Goal: Task Accomplishment & Management: Complete application form

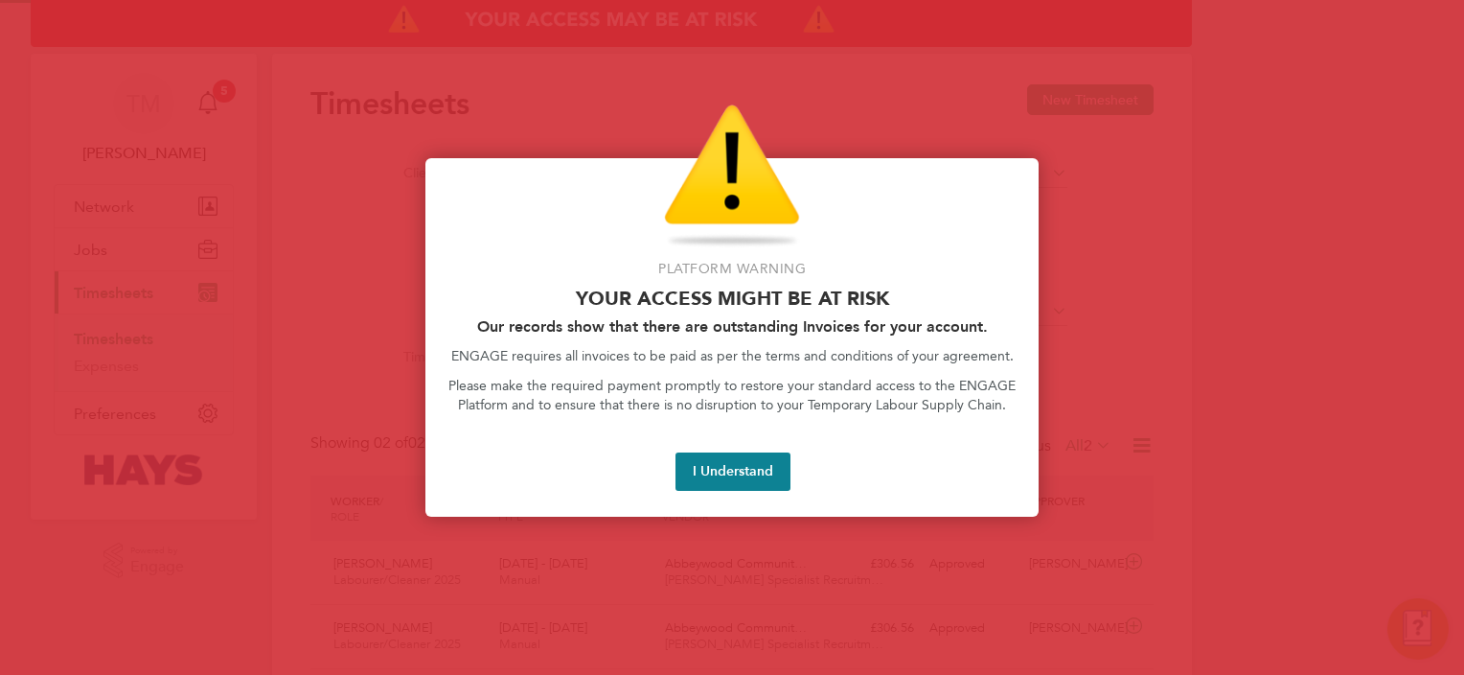
scroll to position [48, 167]
click at [735, 473] on button "I Understand" at bounding box center [733, 471] width 115 height 38
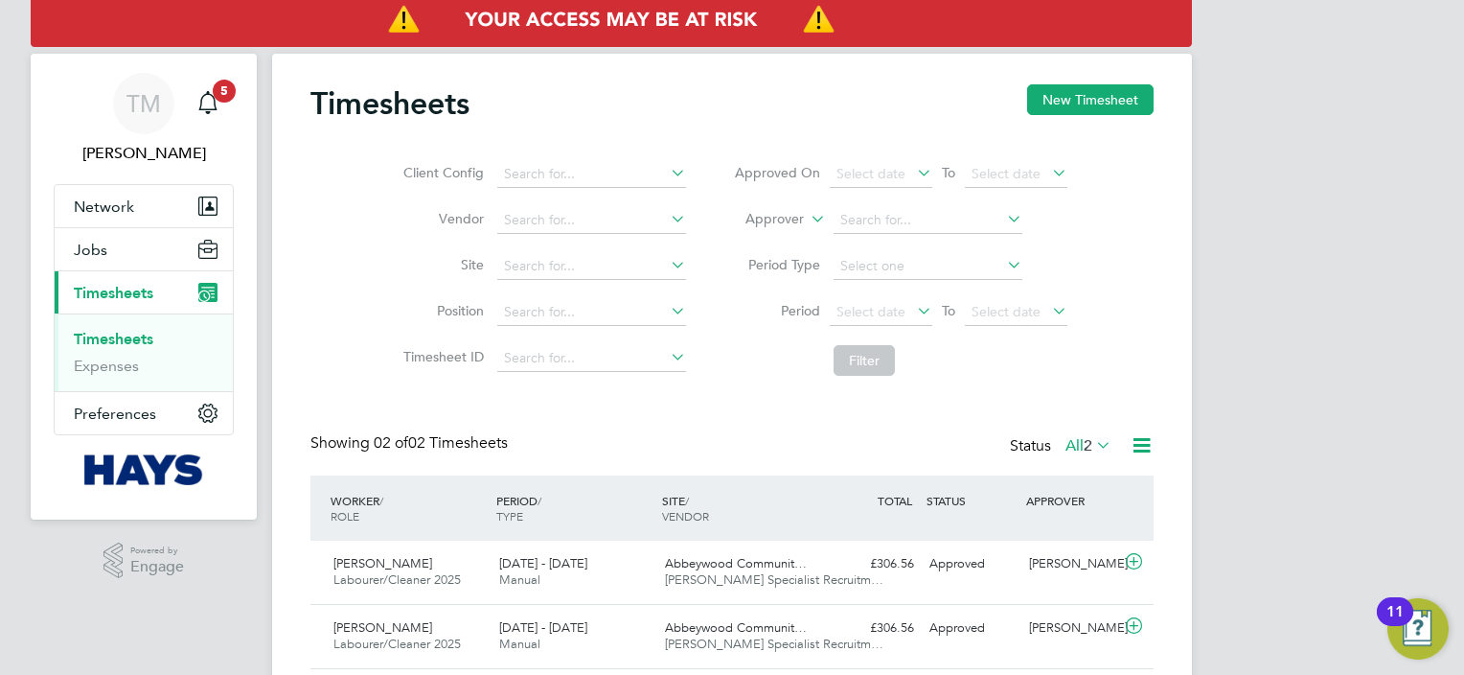
scroll to position [61, 0]
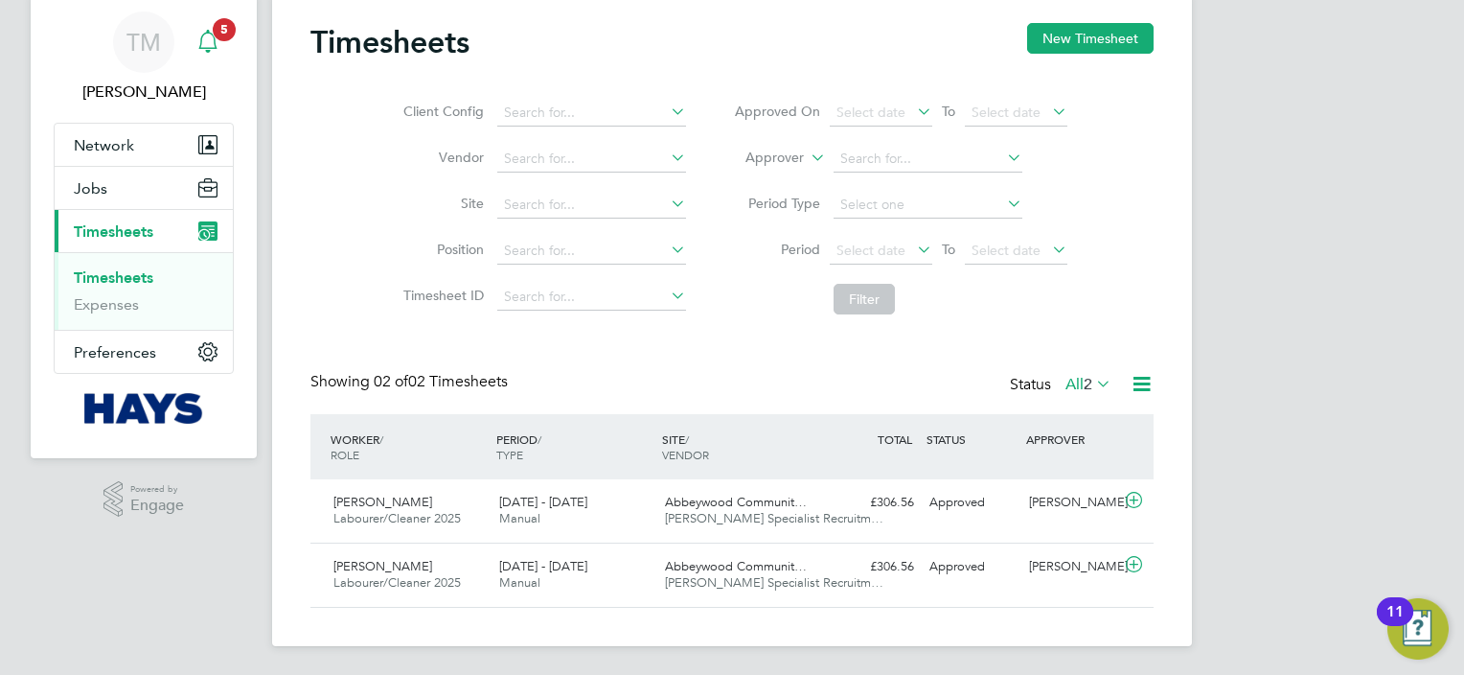
click at [211, 46] on icon "Main navigation" at bounding box center [207, 41] width 23 height 23
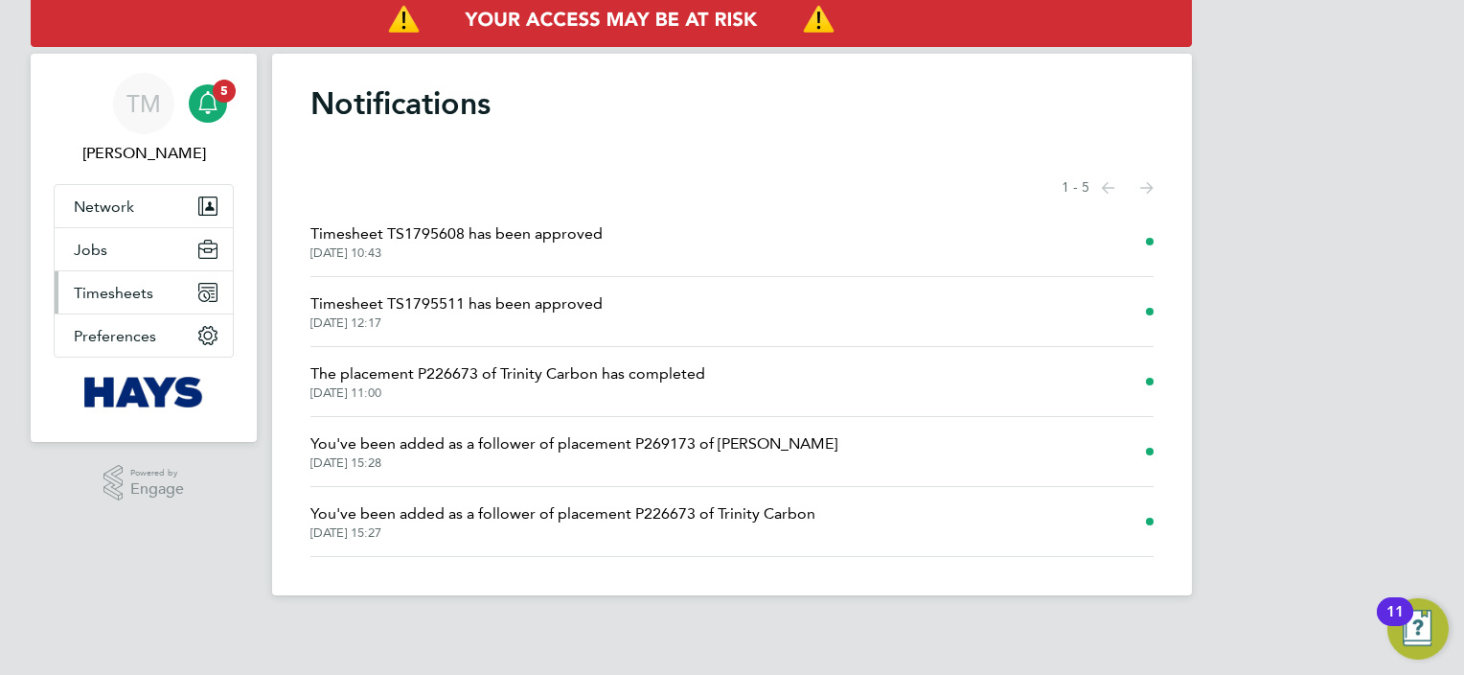
click at [141, 298] on span "Timesheets" at bounding box center [114, 293] width 80 height 18
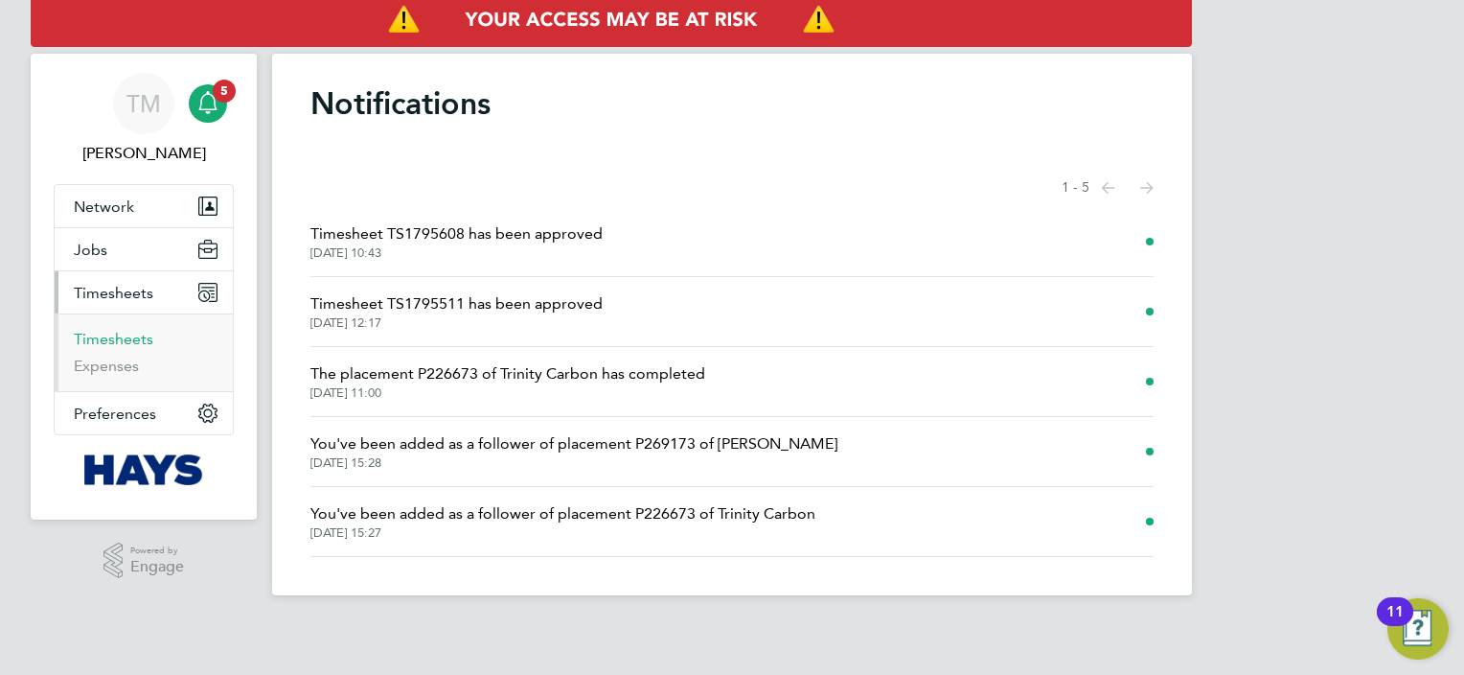
click at [150, 330] on link "Timesheets" at bounding box center [114, 339] width 80 height 18
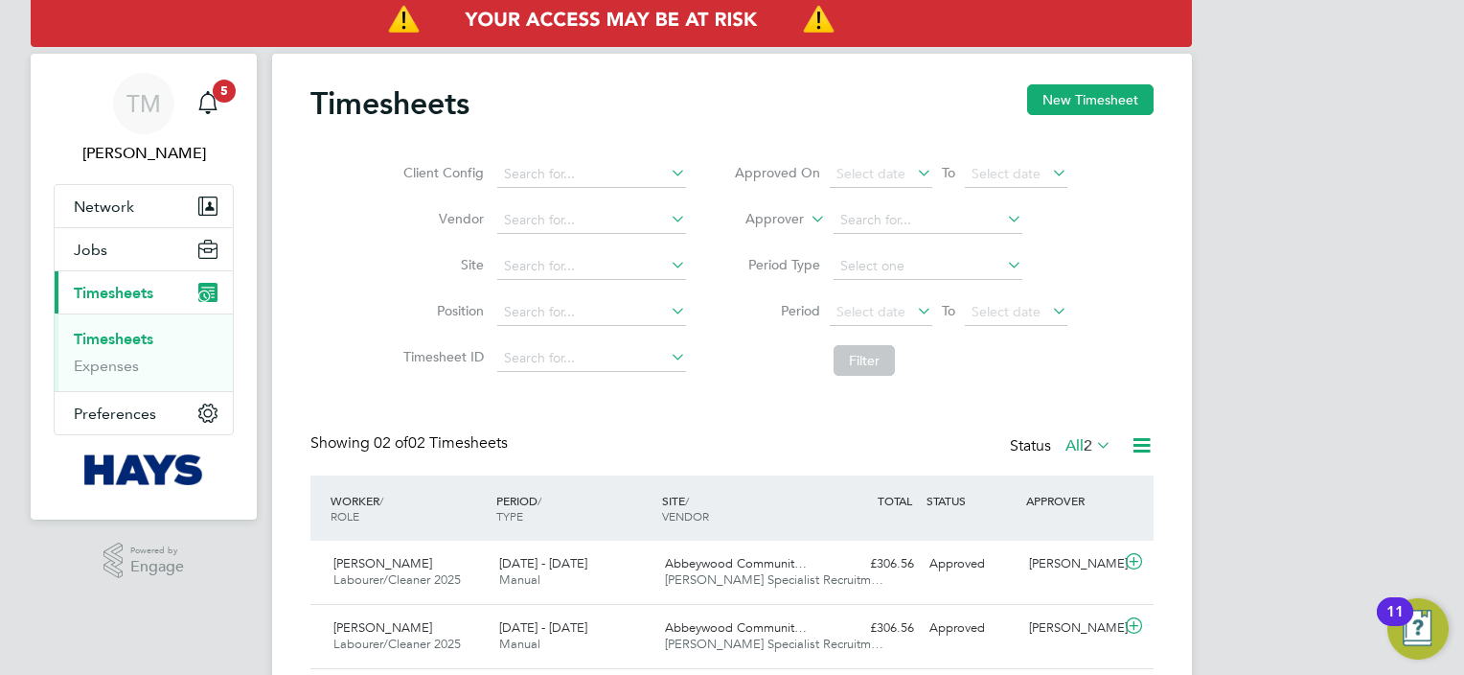
scroll to position [61, 0]
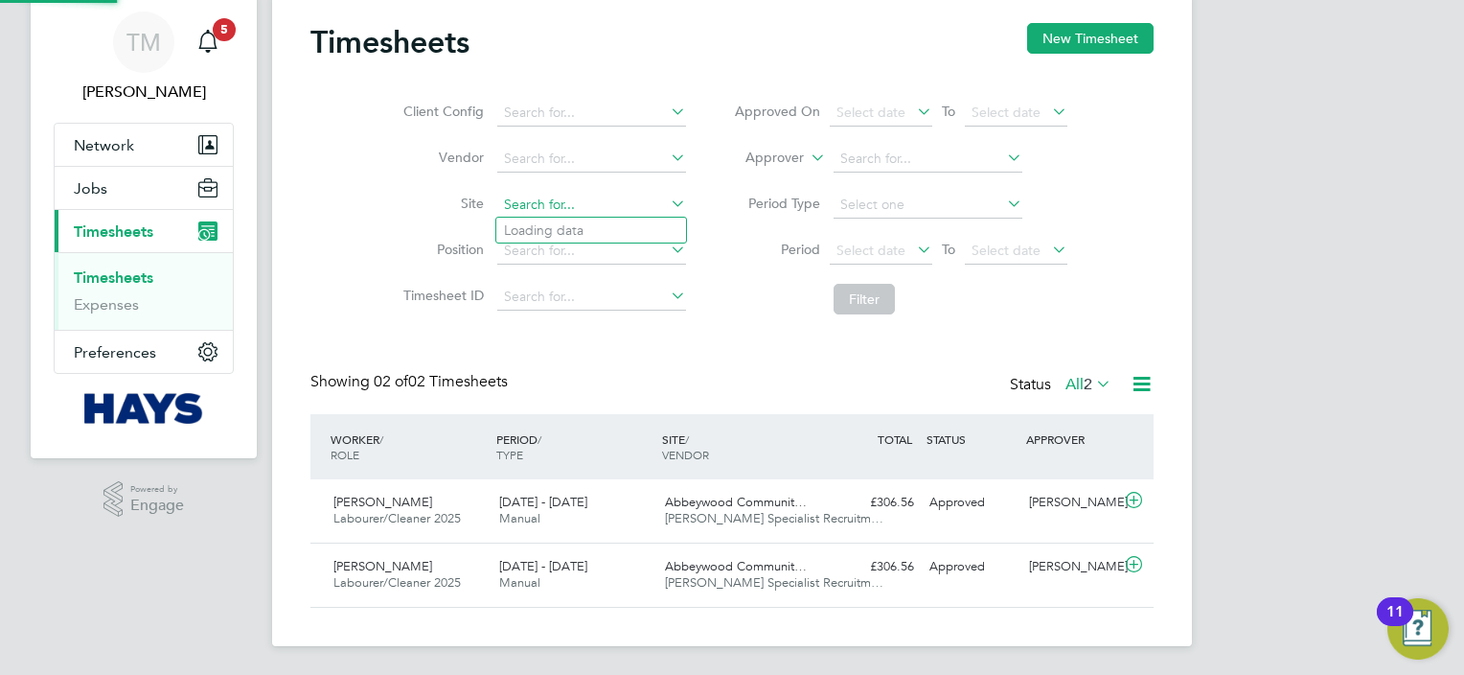
click at [637, 211] on input at bounding box center [591, 205] width 189 height 27
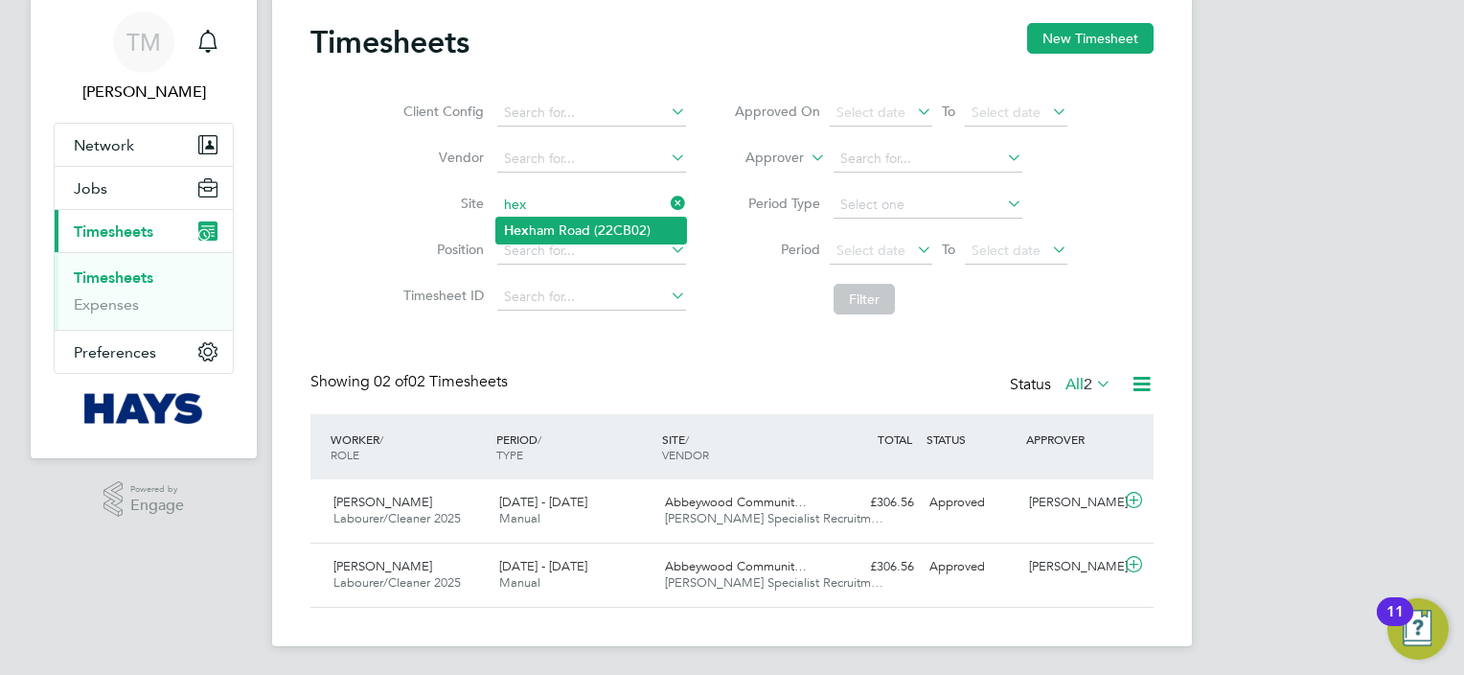
click at [611, 223] on li "[GEOGRAPHIC_DATA] (22CB02)" at bounding box center [591, 231] width 190 height 26
type input "[GEOGRAPHIC_DATA] (22CB02)"
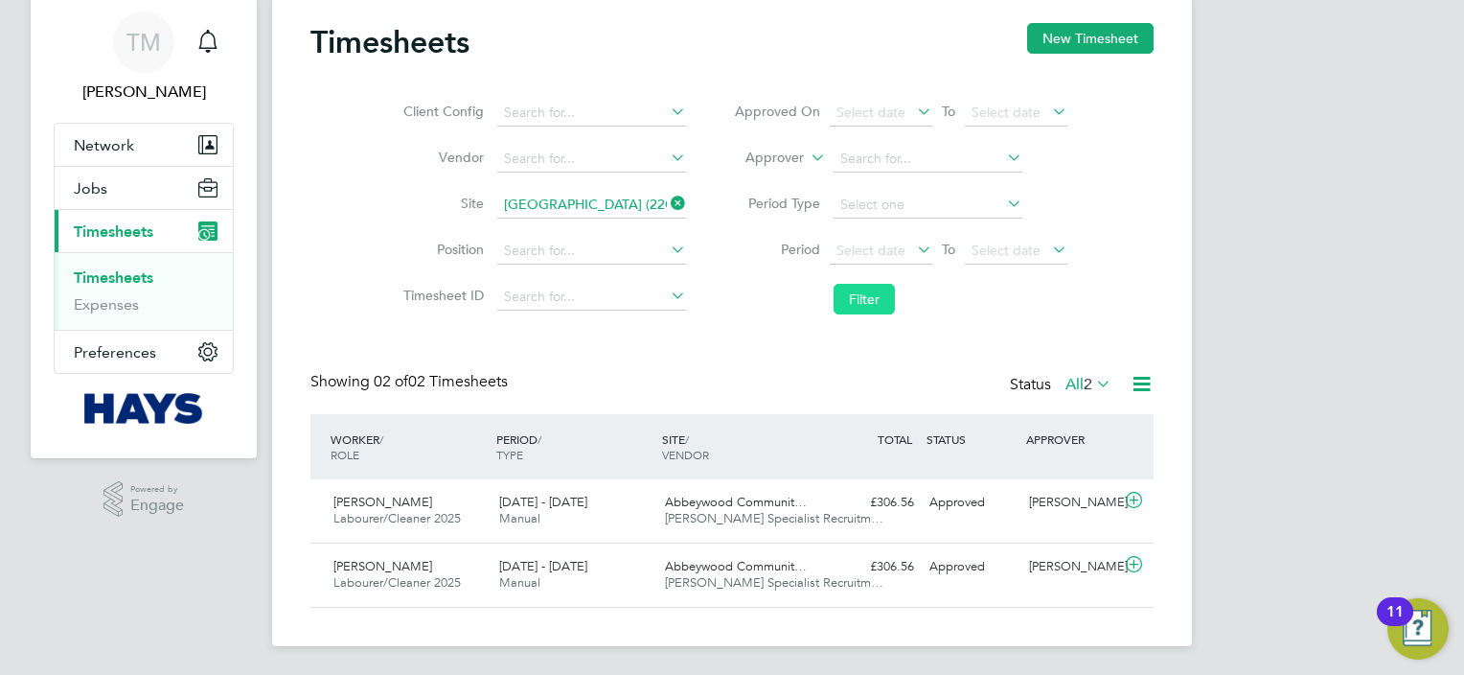
click at [880, 302] on button "Filter" at bounding box center [864, 299] width 61 height 31
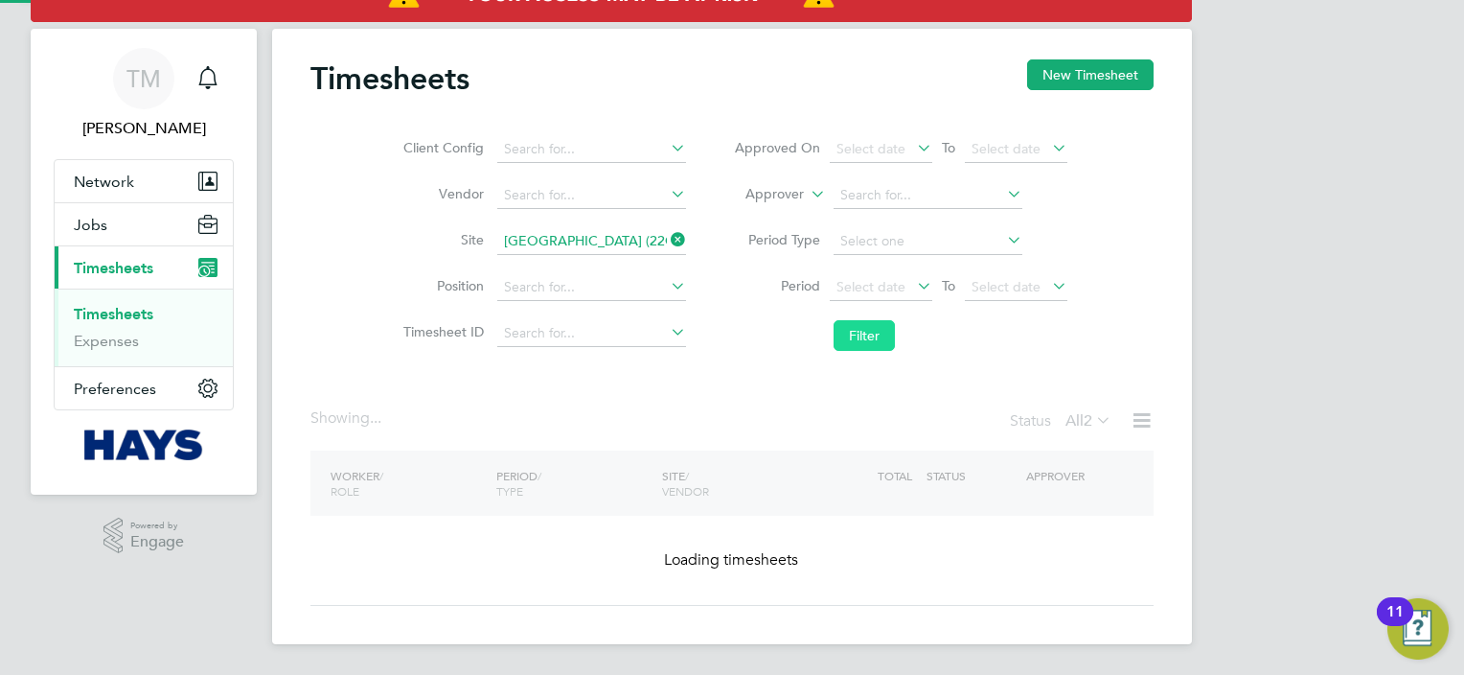
scroll to position [24, 0]
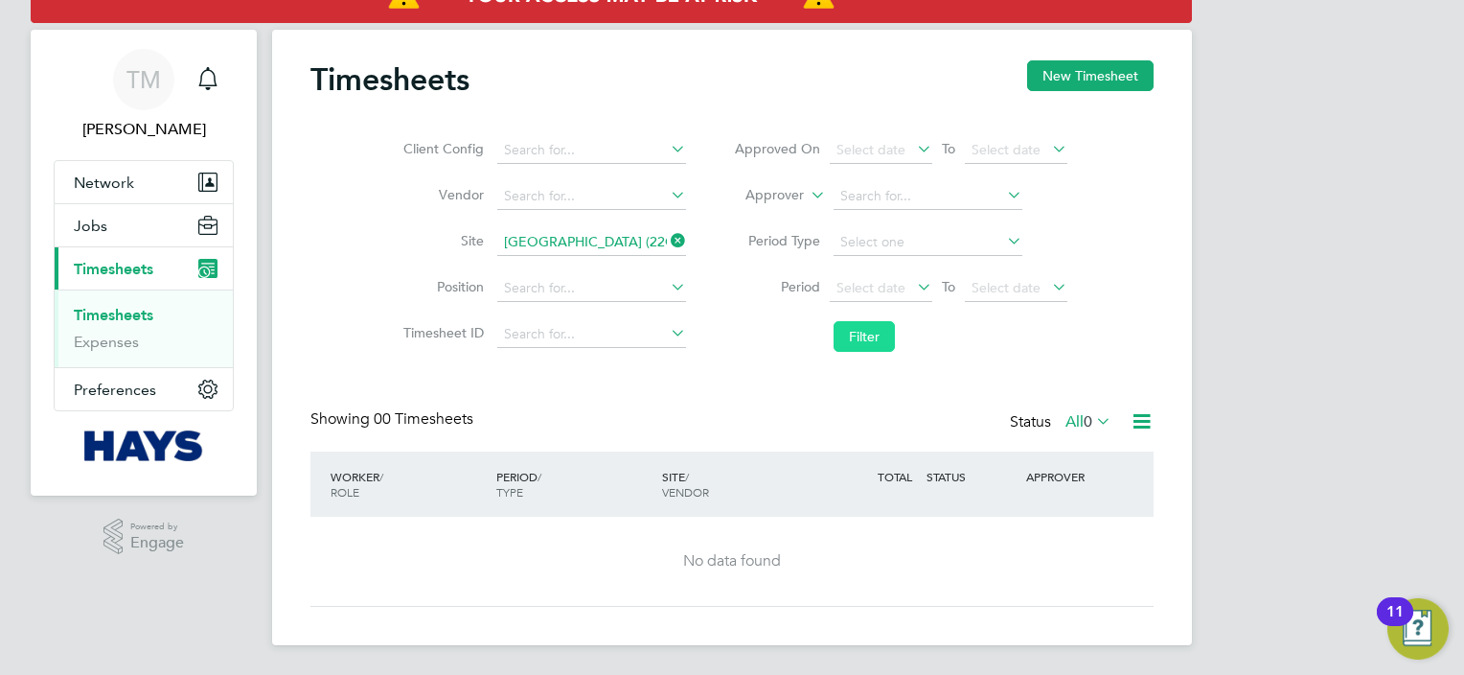
click at [870, 332] on button "Filter" at bounding box center [864, 336] width 61 height 31
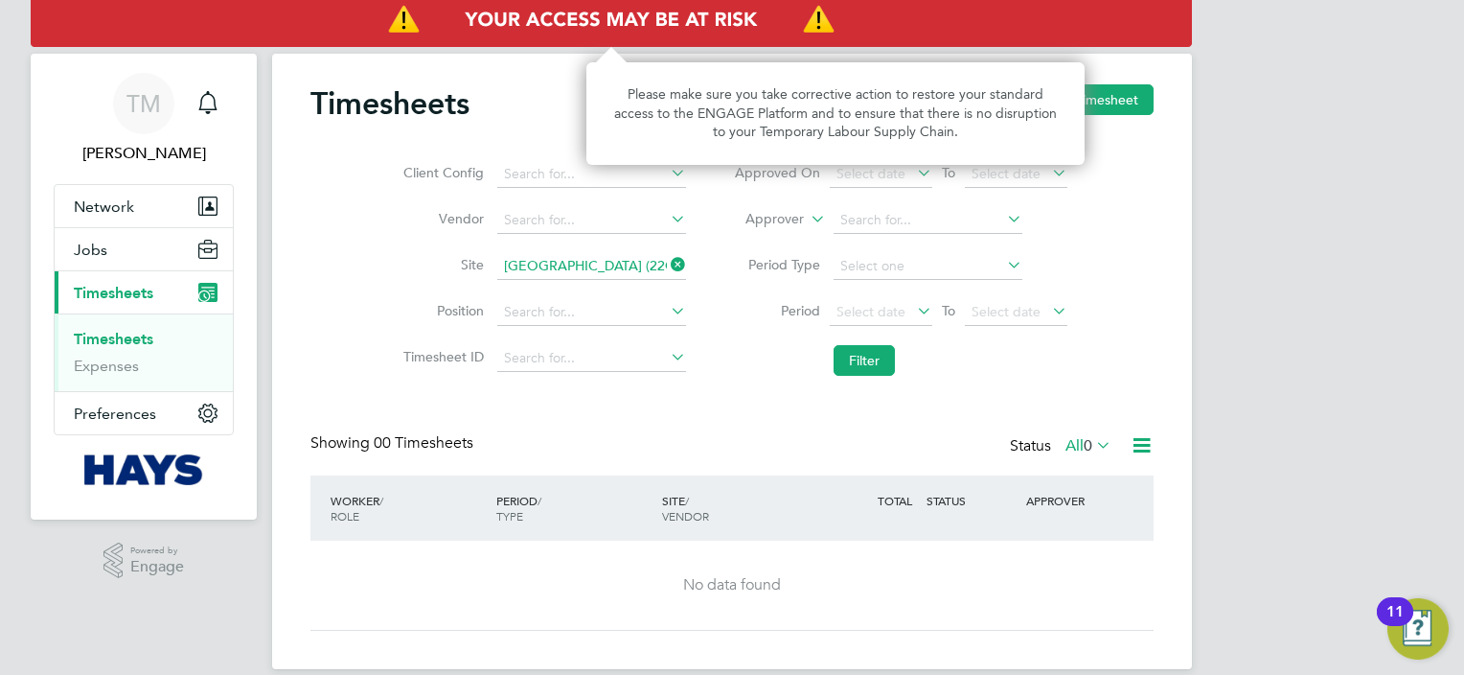
click at [722, 35] on img "Access At Risk" at bounding box center [611, 20] width 1161 height 54
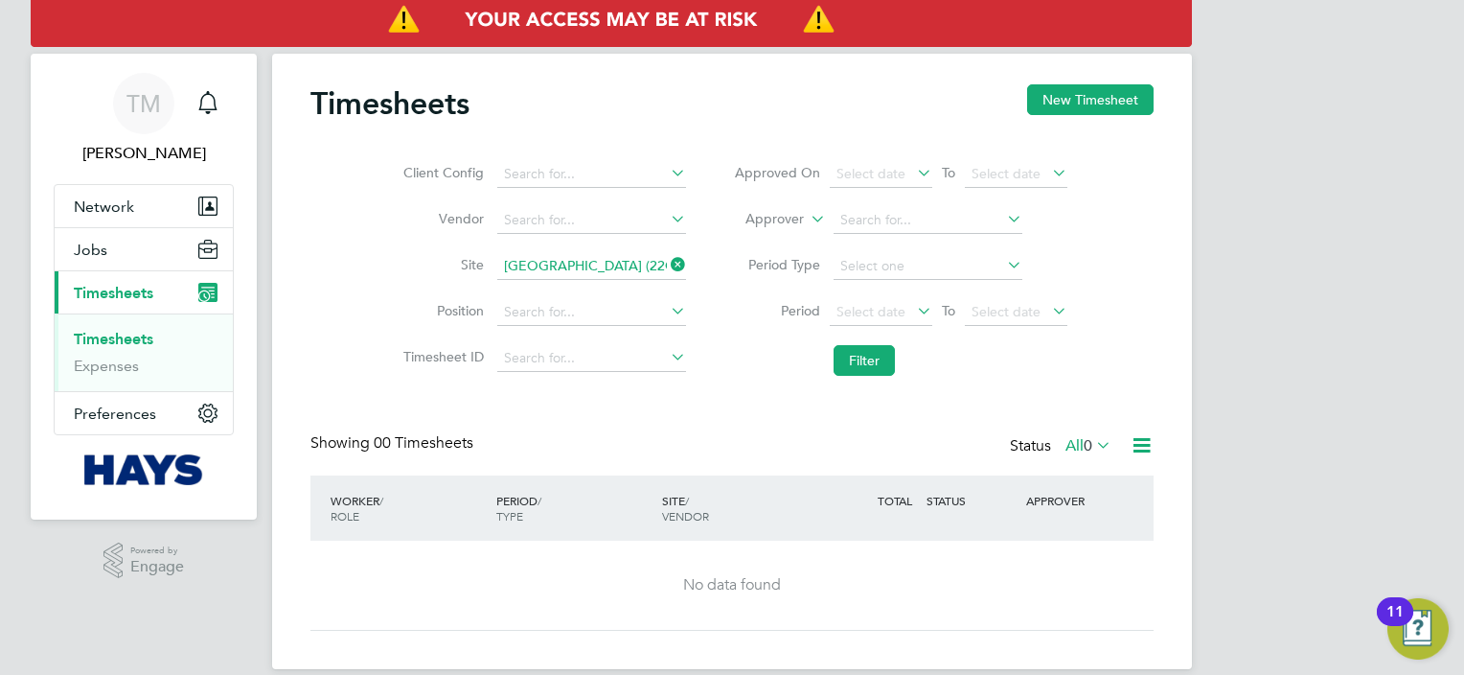
click at [722, 35] on img "Access At Risk" at bounding box center [611, 20] width 1161 height 54
click at [1088, 103] on button "New Timesheet" at bounding box center [1090, 99] width 126 height 31
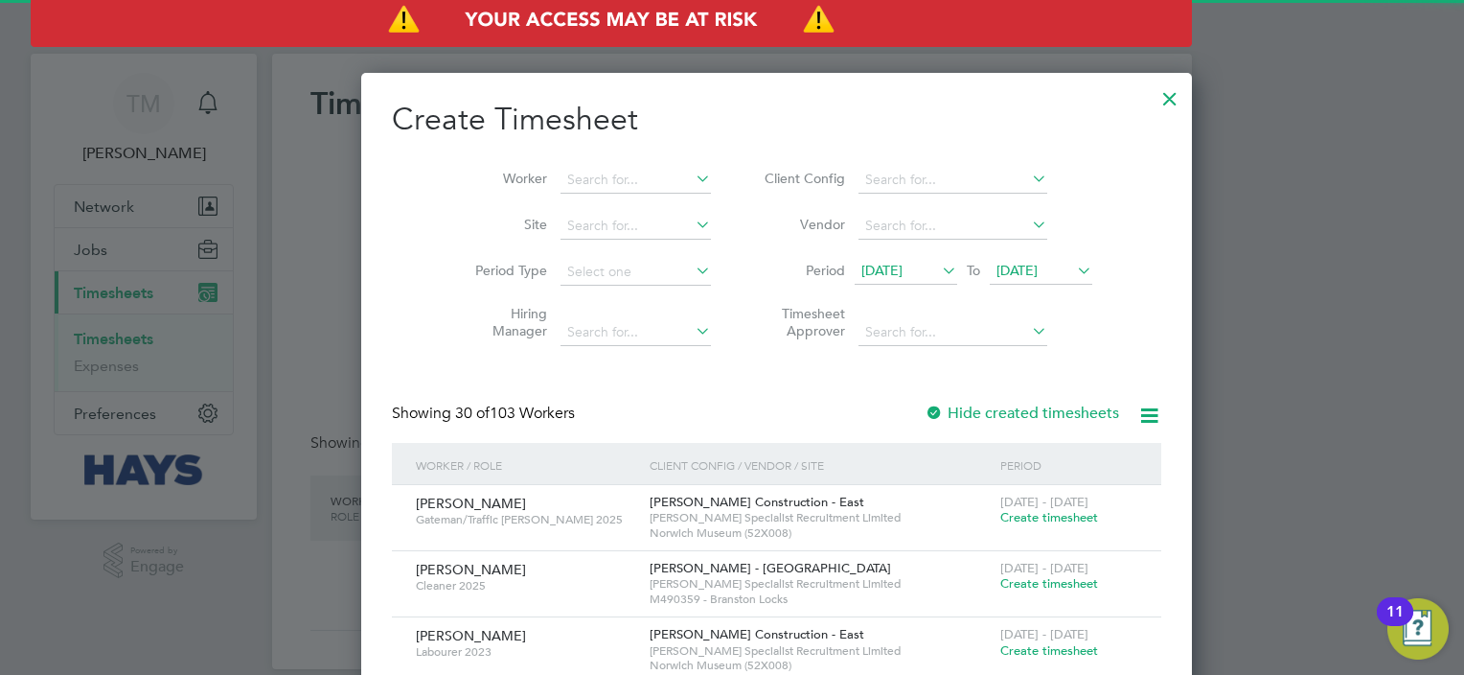
scroll to position [3224, 742]
click at [938, 268] on icon at bounding box center [938, 270] width 0 height 27
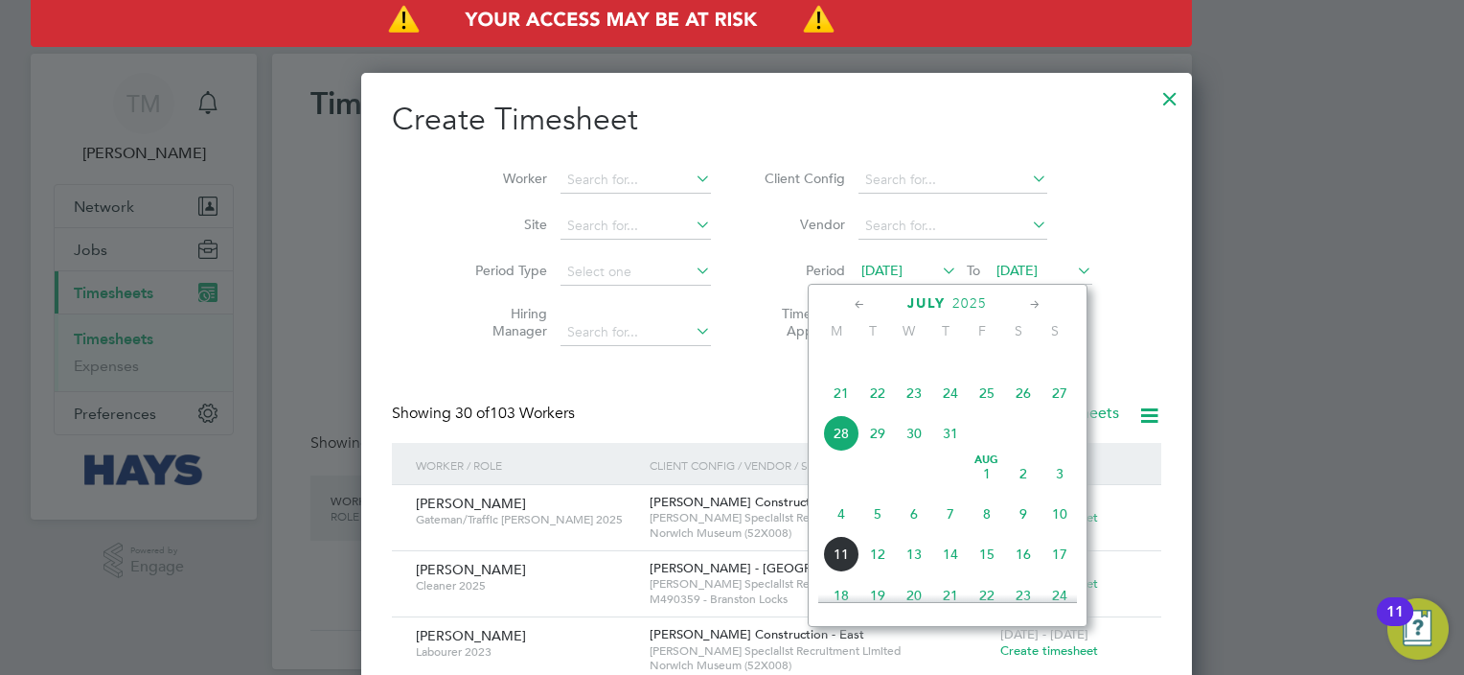
click at [839, 532] on span "4" at bounding box center [841, 513] width 36 height 36
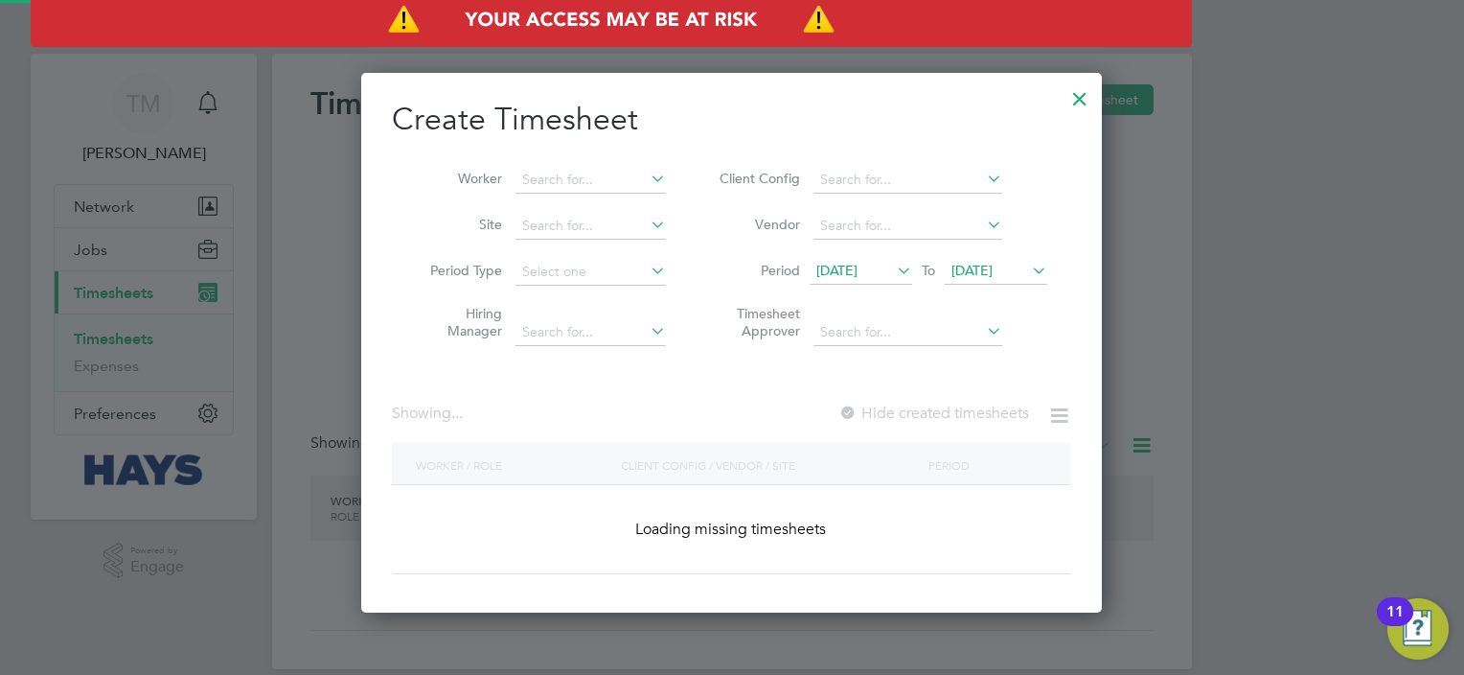
scroll to position [2539, 742]
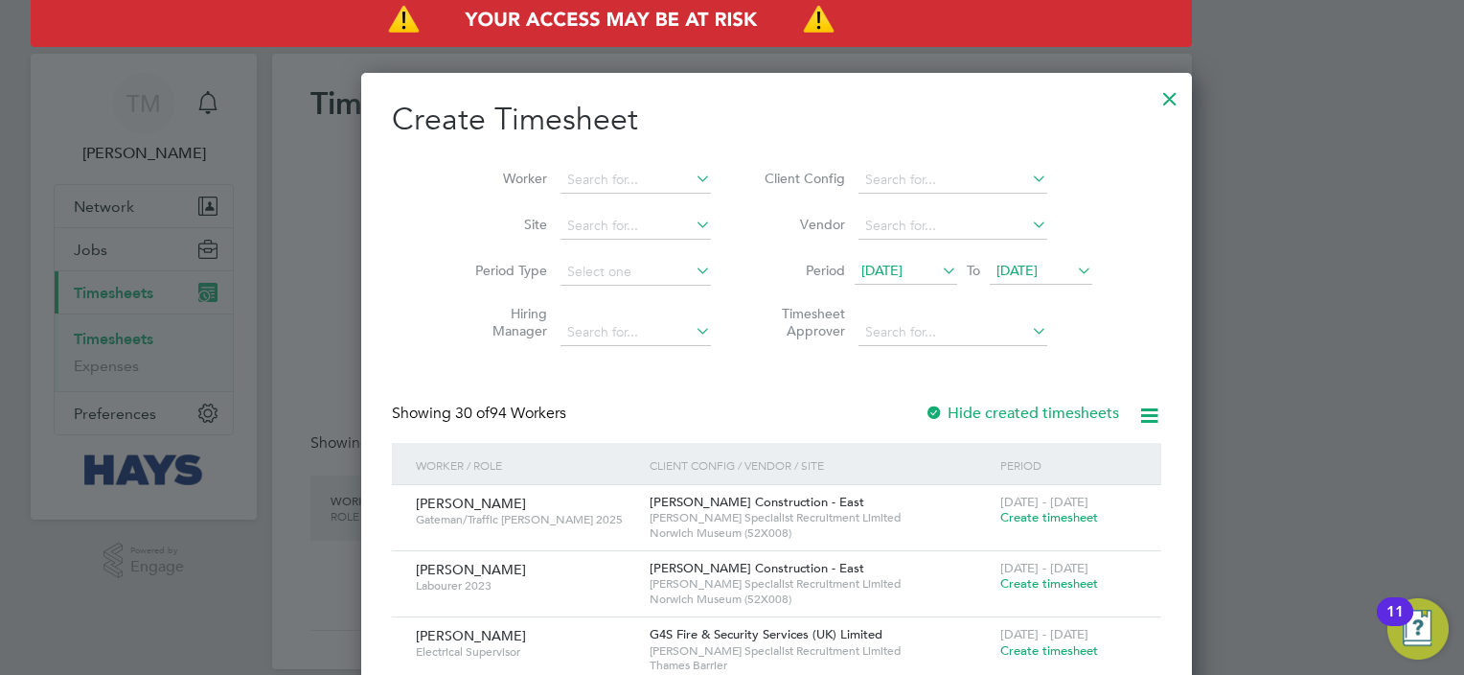
click at [1073, 266] on icon at bounding box center [1073, 270] width 0 height 27
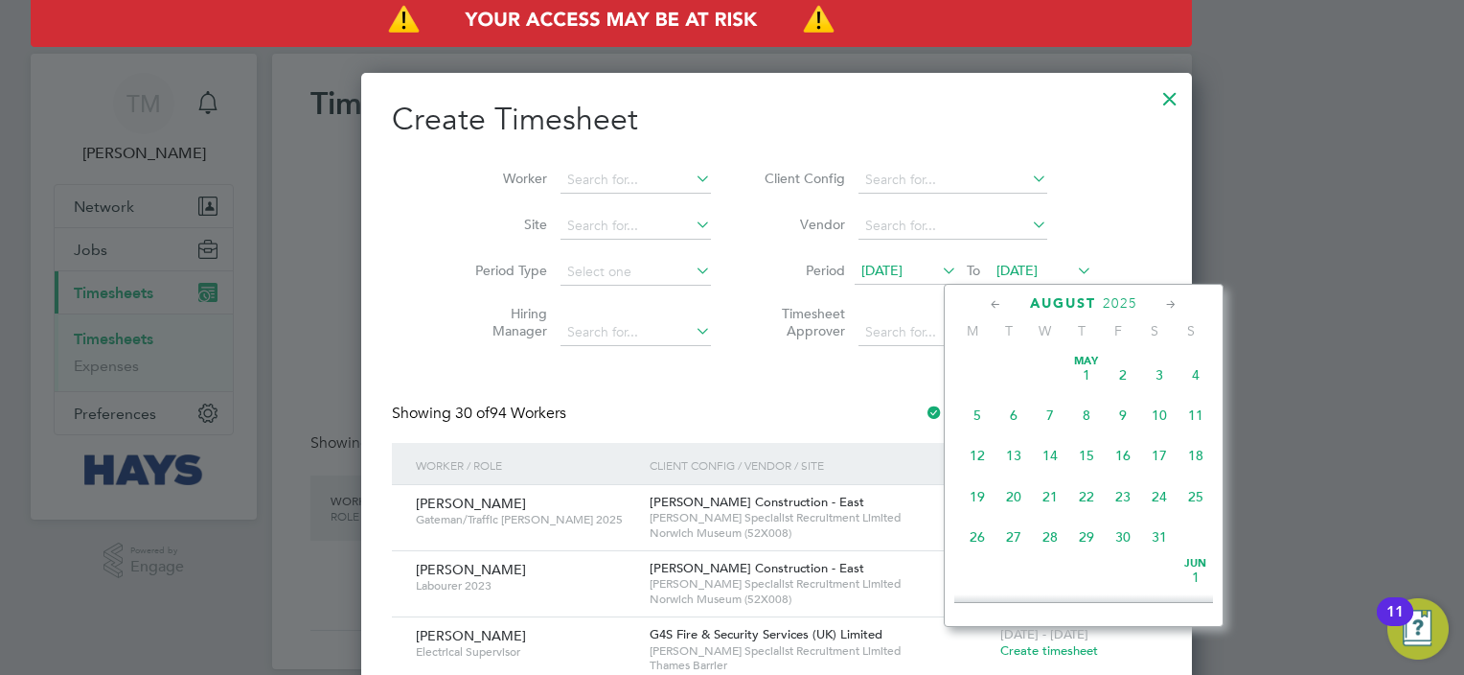
scroll to position [625, 0]
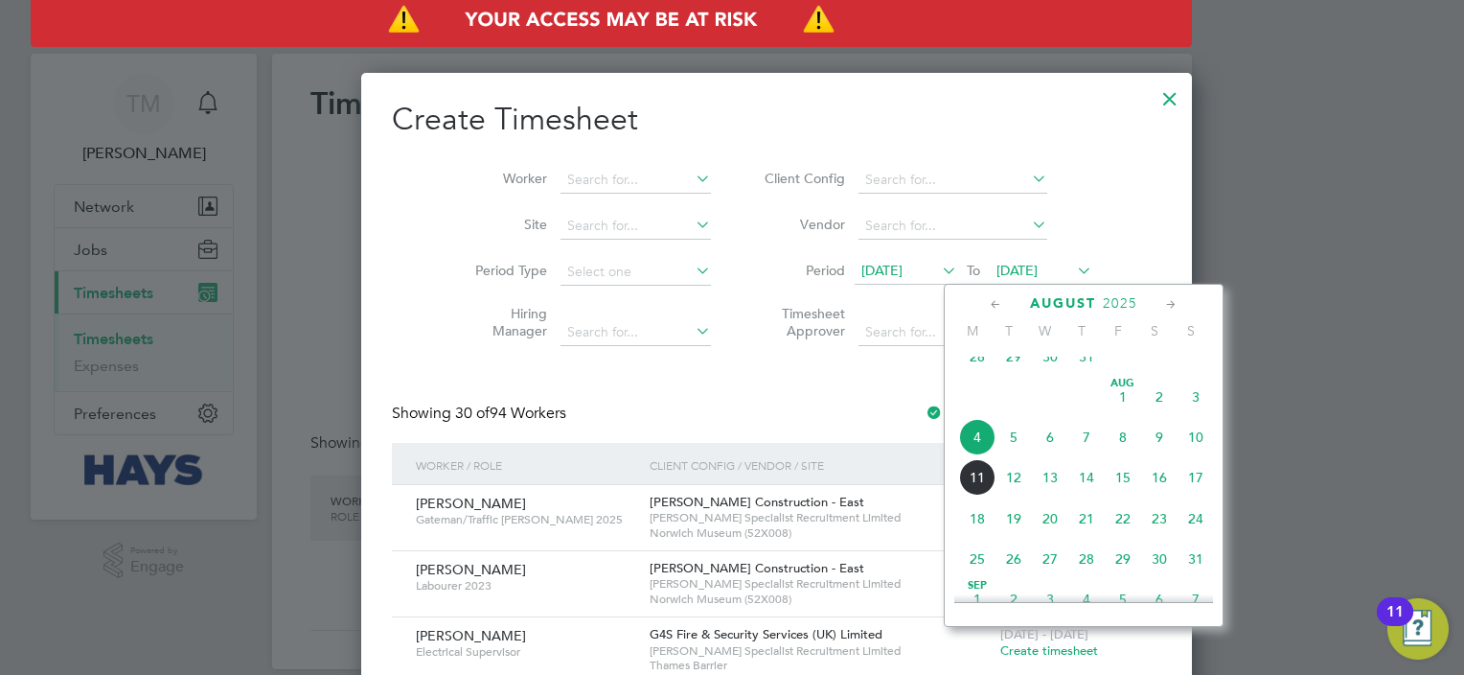
click at [1125, 452] on span "8" at bounding box center [1123, 437] width 36 height 36
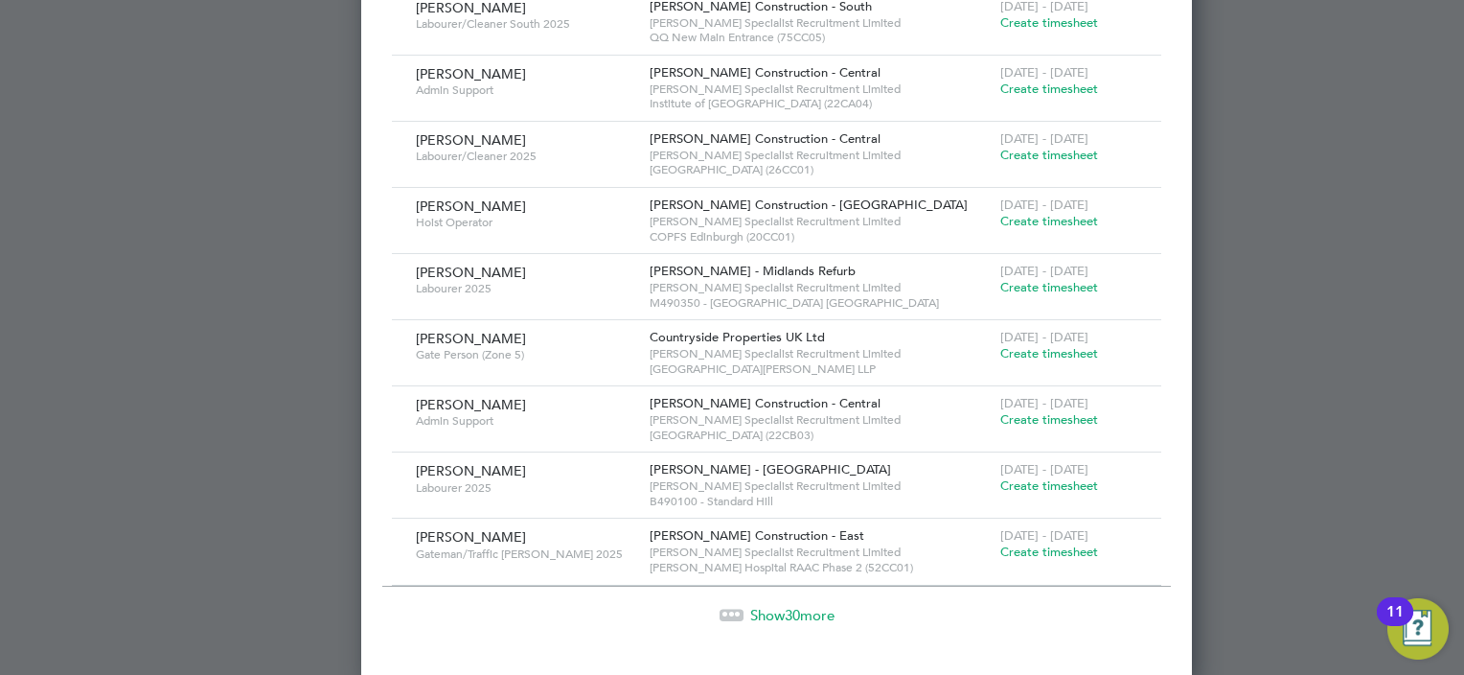
scroll to position [1936, 0]
click at [785, 608] on span "30" at bounding box center [792, 613] width 15 height 18
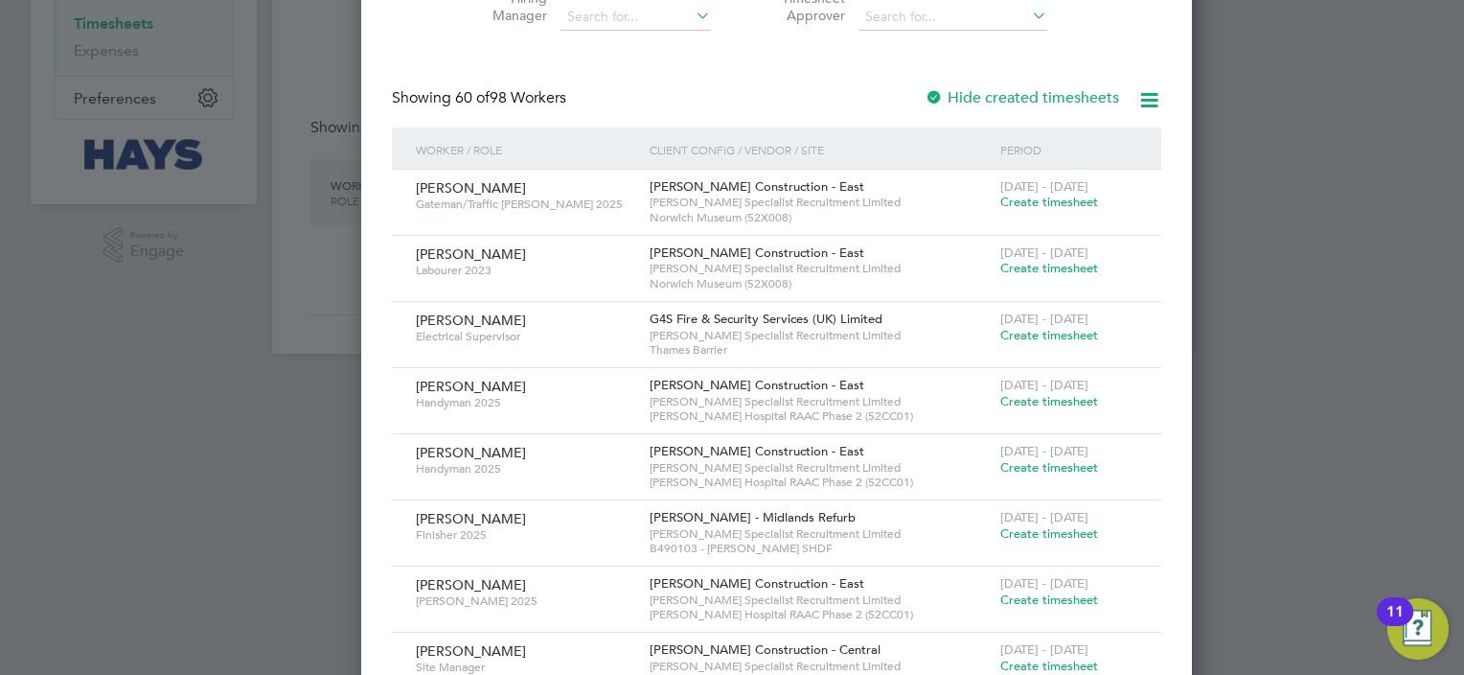
scroll to position [0, 0]
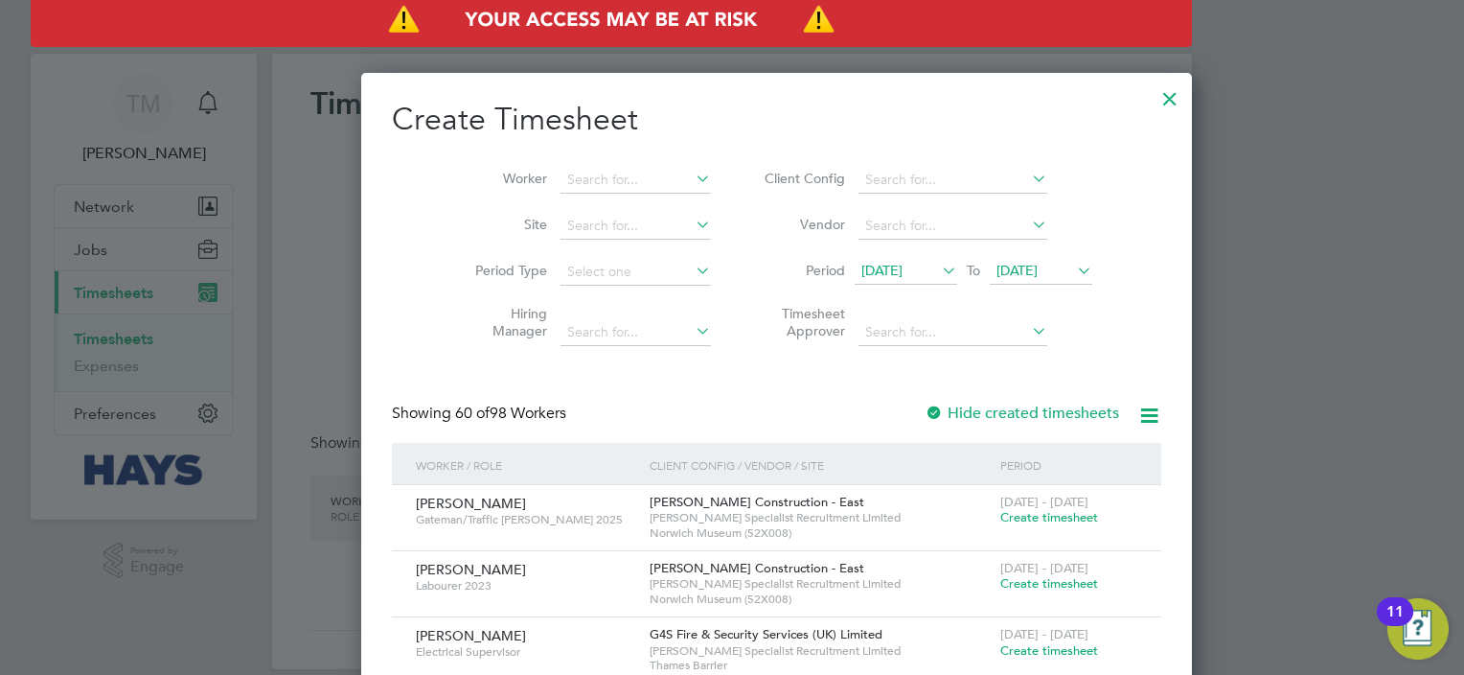
click at [692, 227] on icon at bounding box center [692, 224] width 0 height 27
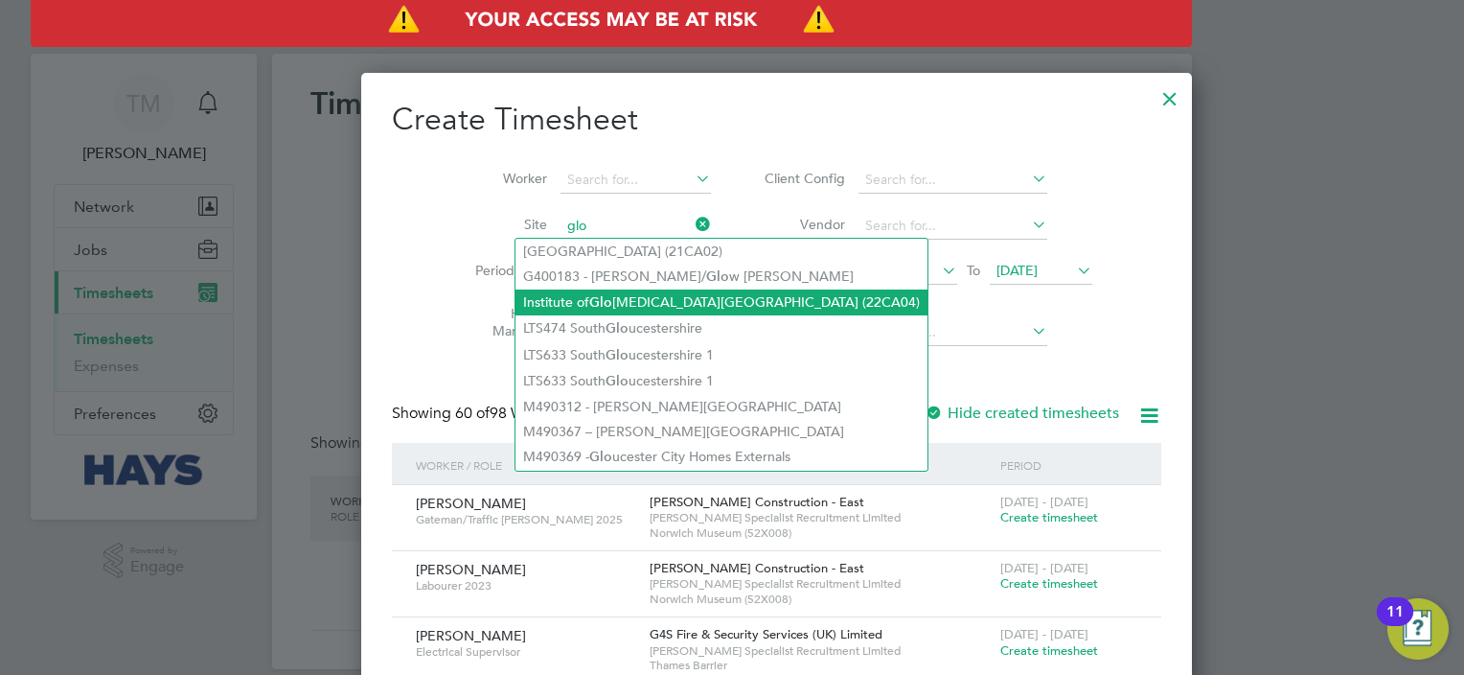
click at [644, 292] on li "Institute of [GEOGRAPHIC_DATA][MEDICAL_DATA] (22CA04)" at bounding box center [722, 302] width 412 height 26
type input "Institute of [GEOGRAPHIC_DATA] (22CA04)"
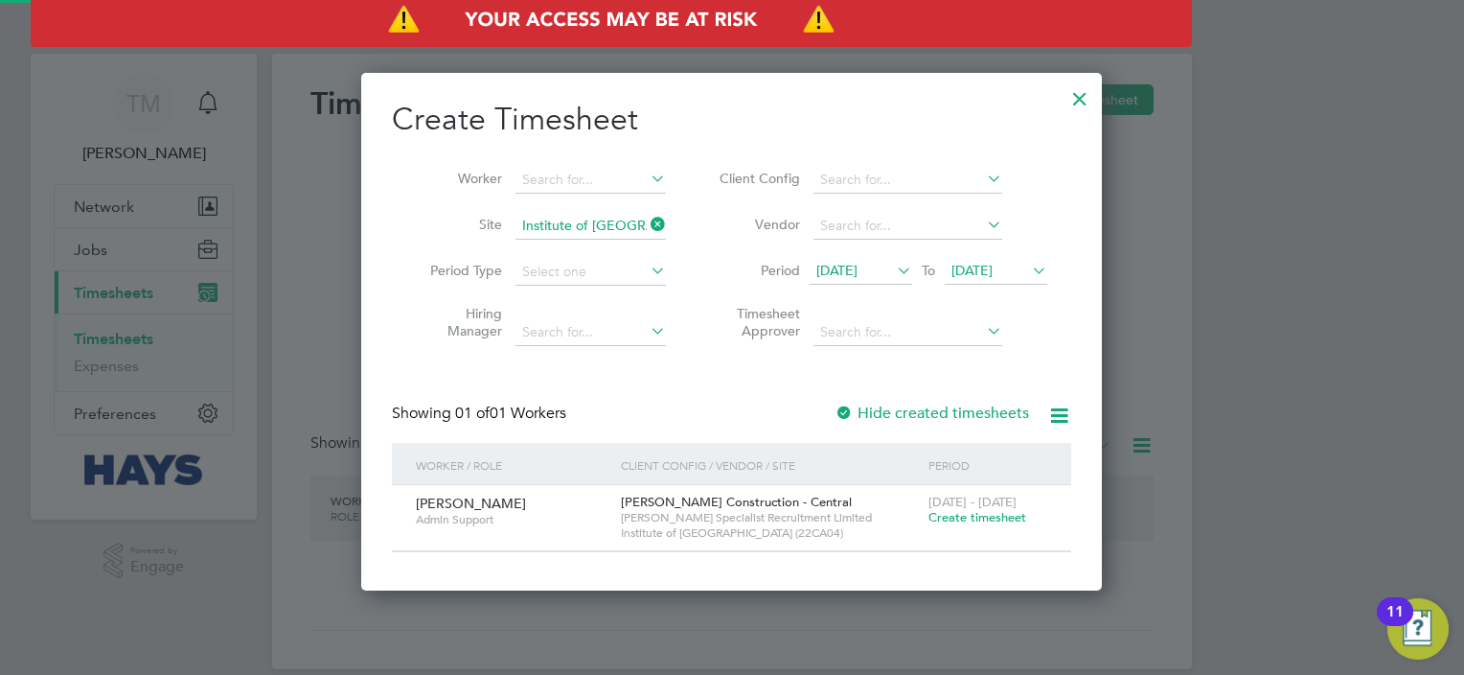
scroll to position [516, 742]
click at [894, 410] on label "Hide created timesheets" at bounding box center [932, 412] width 195 height 19
click at [893, 274] on icon at bounding box center [893, 270] width 0 height 27
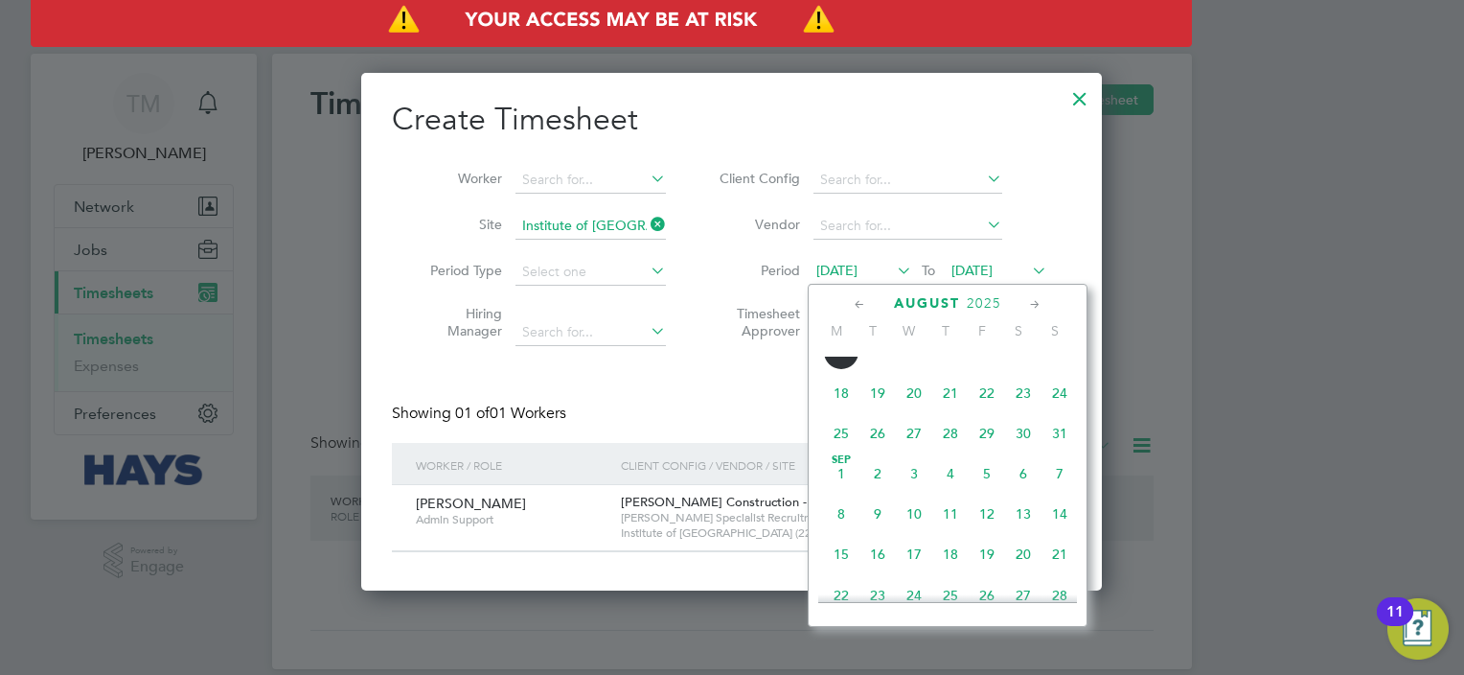
scroll to position [625, 0]
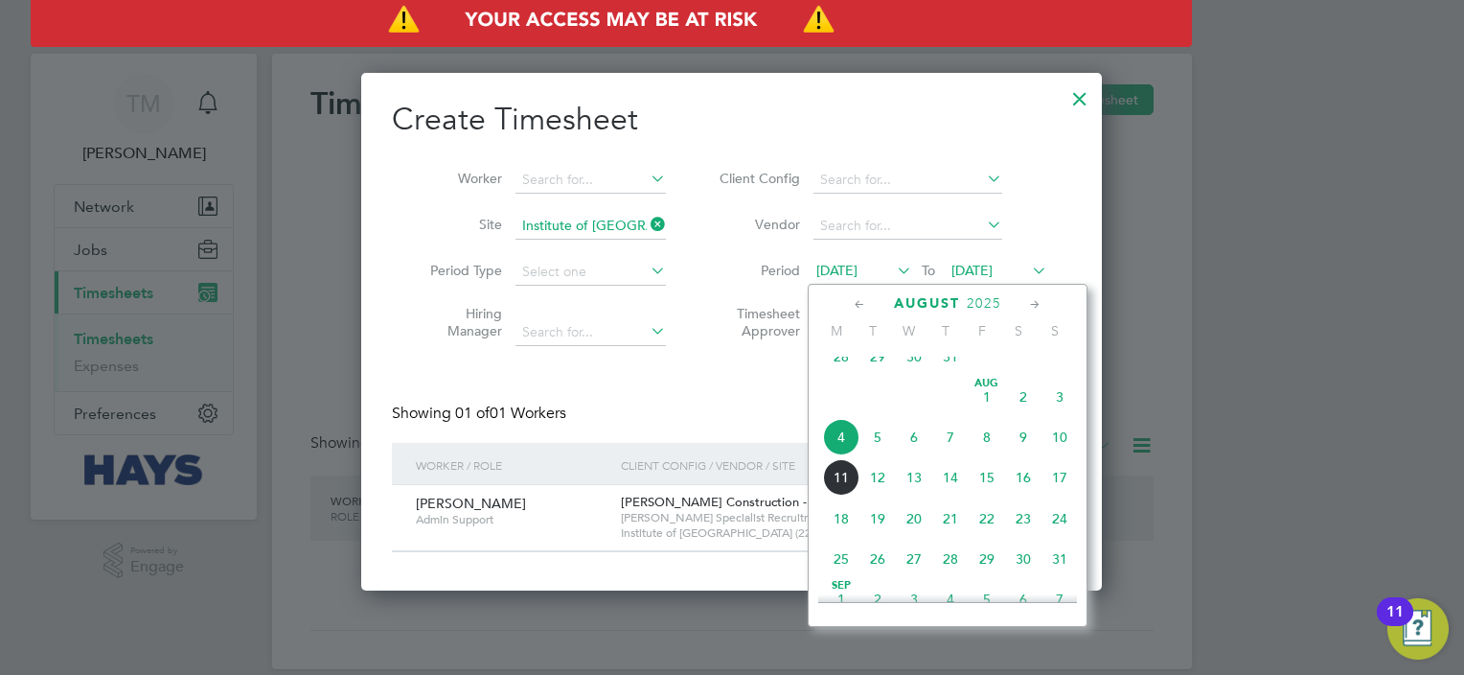
click at [1024, 415] on span "2" at bounding box center [1023, 396] width 36 height 36
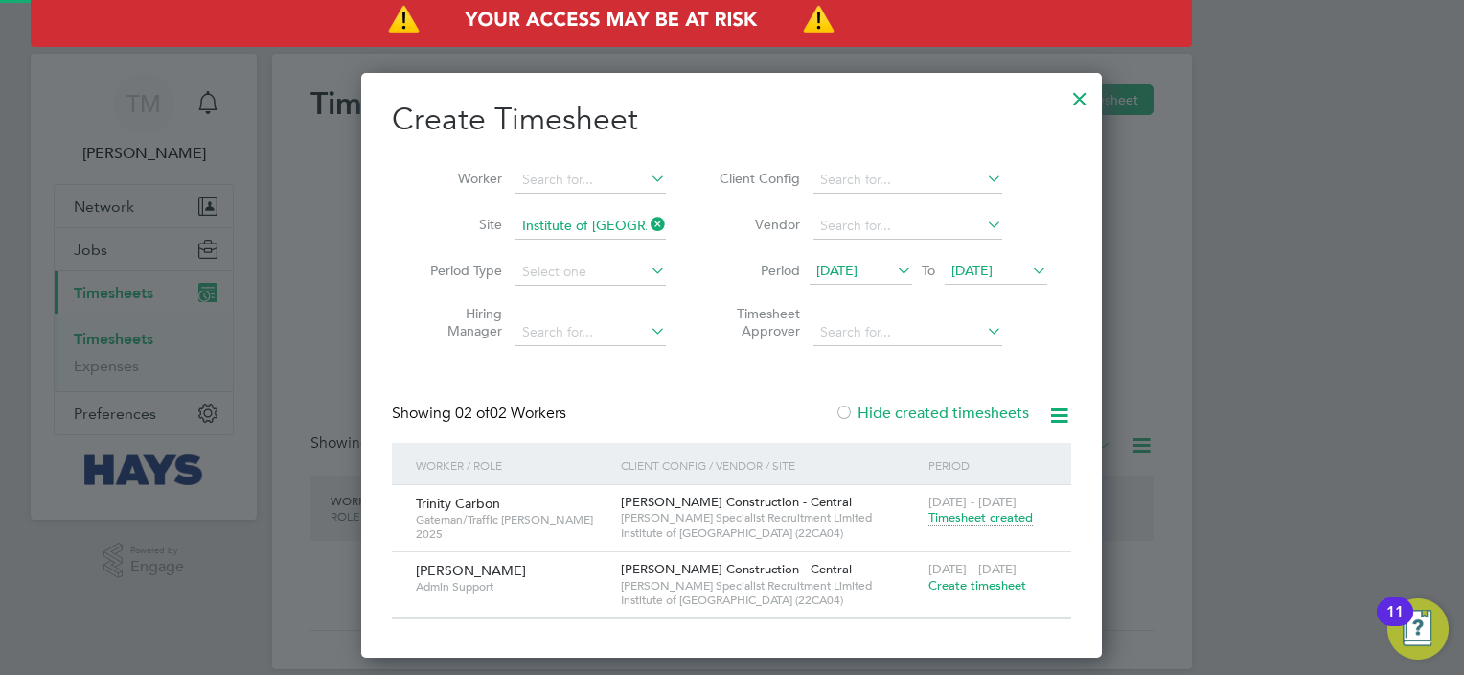
scroll to position [582, 742]
click at [975, 520] on span "Timesheet created" at bounding box center [980, 517] width 104 height 17
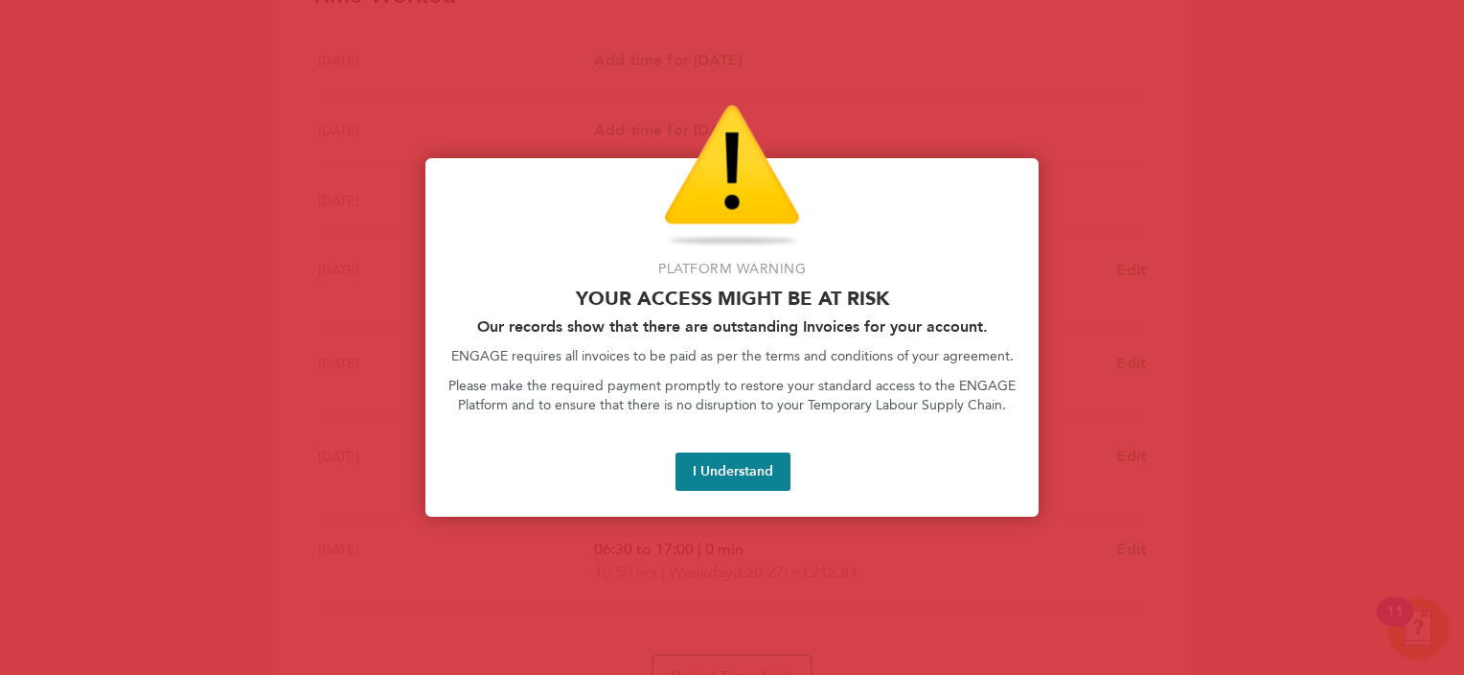
scroll to position [586, 0]
click at [759, 470] on button "I Understand" at bounding box center [733, 471] width 115 height 38
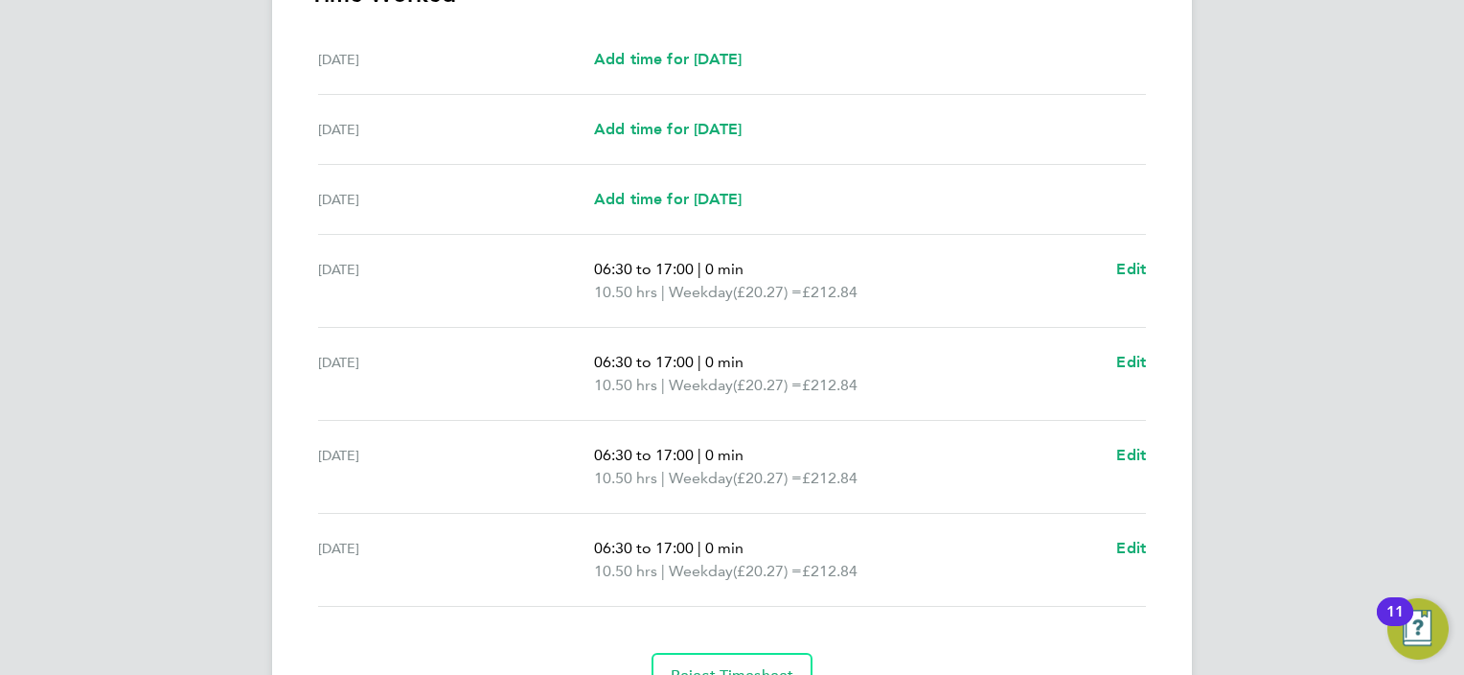
click at [759, 470] on span "(£20.27) =" at bounding box center [767, 478] width 69 height 18
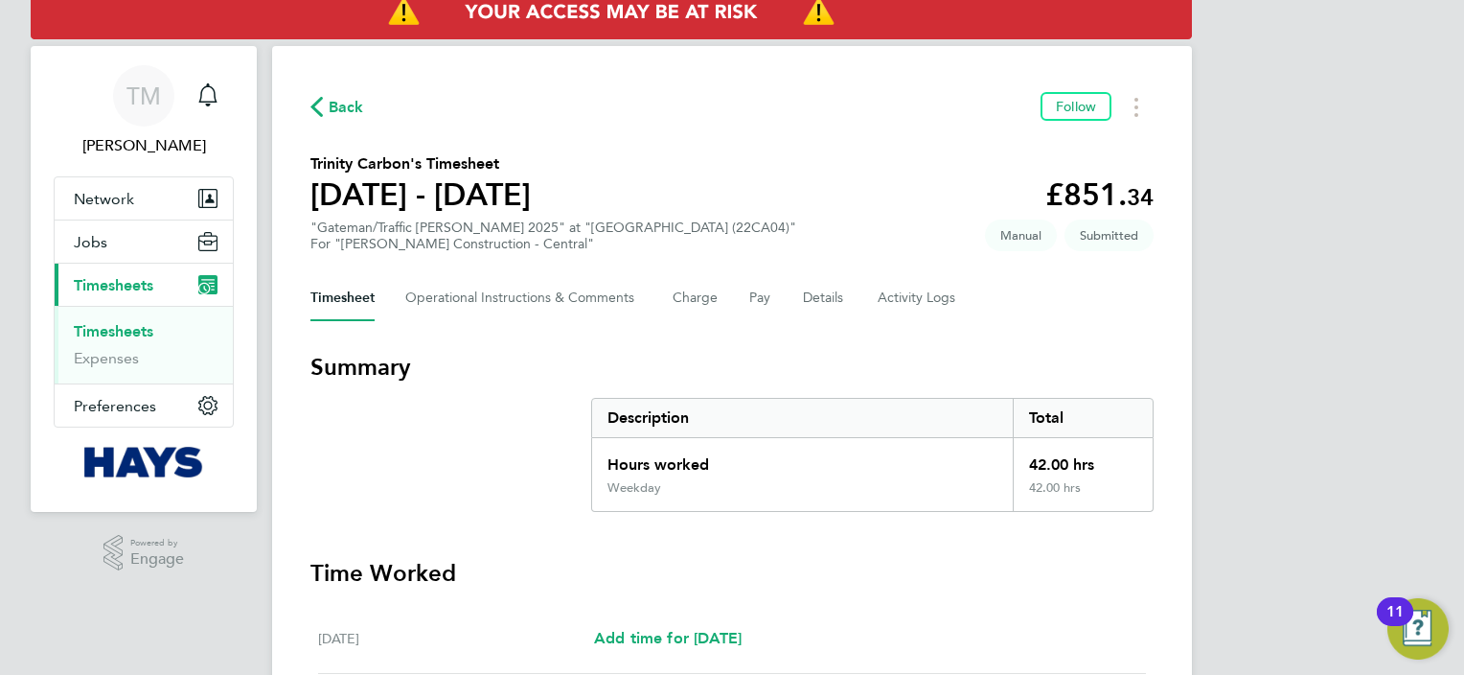
scroll to position [0, 0]
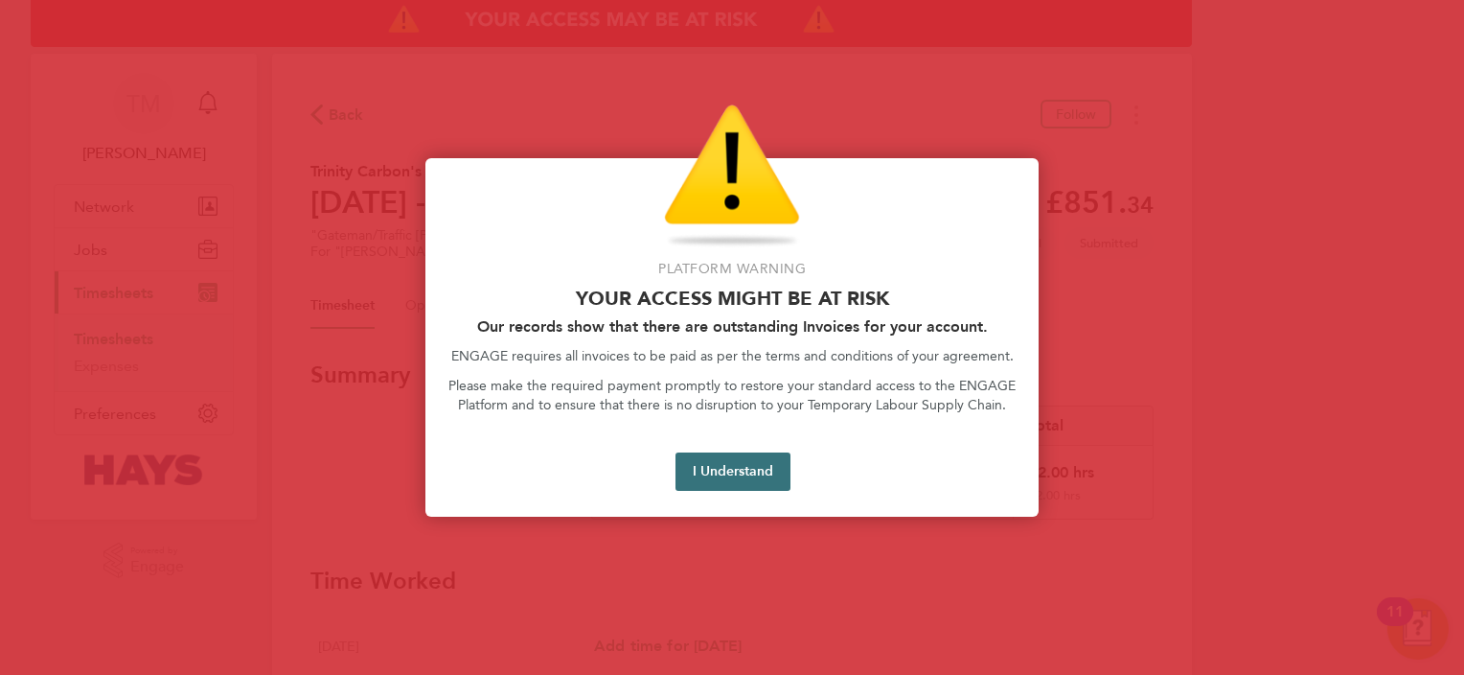
click at [754, 468] on button "I Understand" at bounding box center [733, 471] width 115 height 38
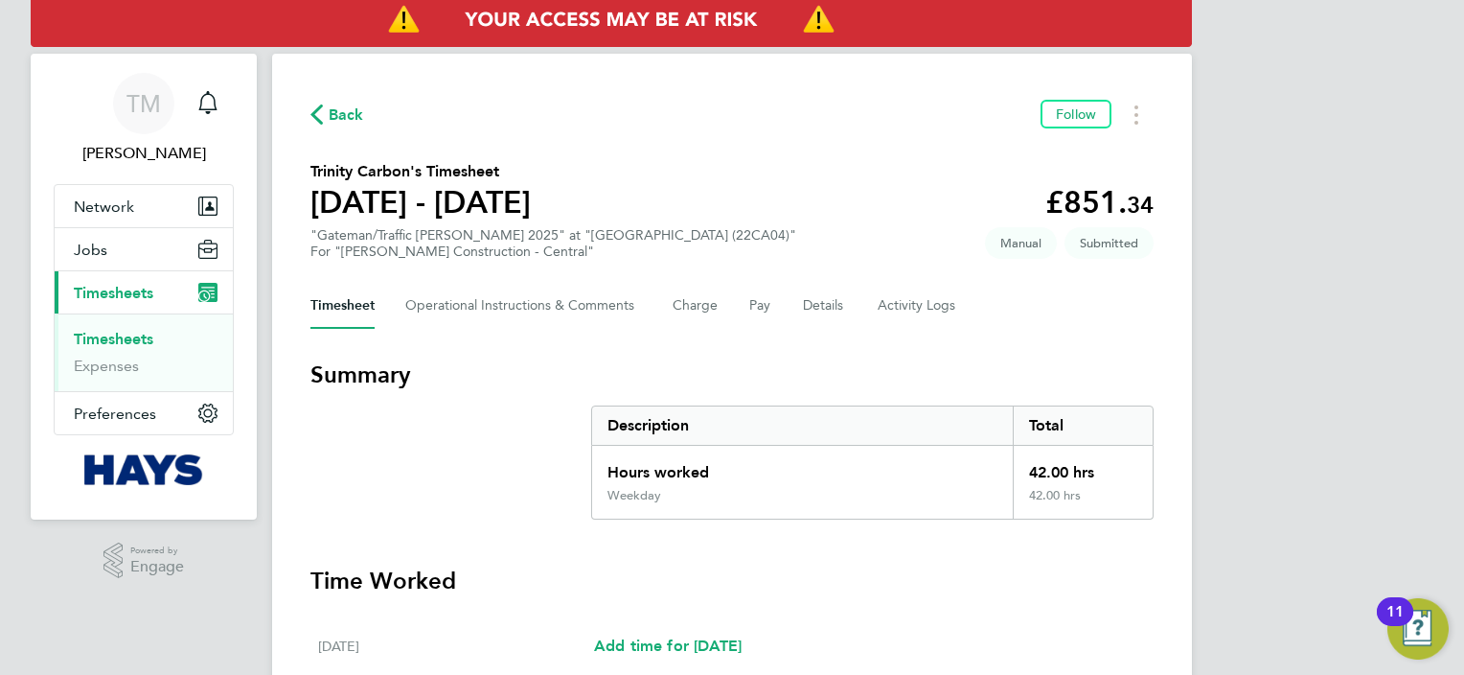
click at [327, 121] on span "Back" at bounding box center [337, 113] width 54 height 18
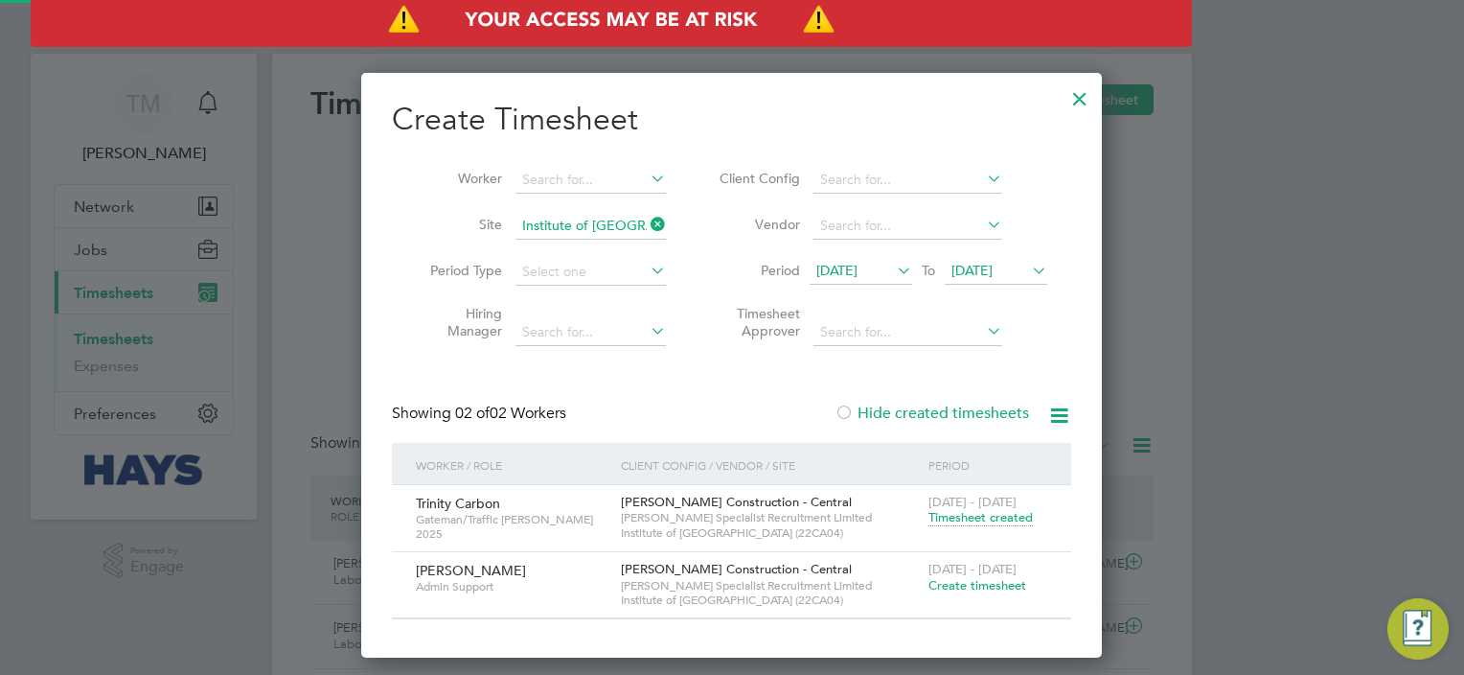
scroll to position [48, 167]
click at [647, 225] on icon at bounding box center [647, 224] width 0 height 27
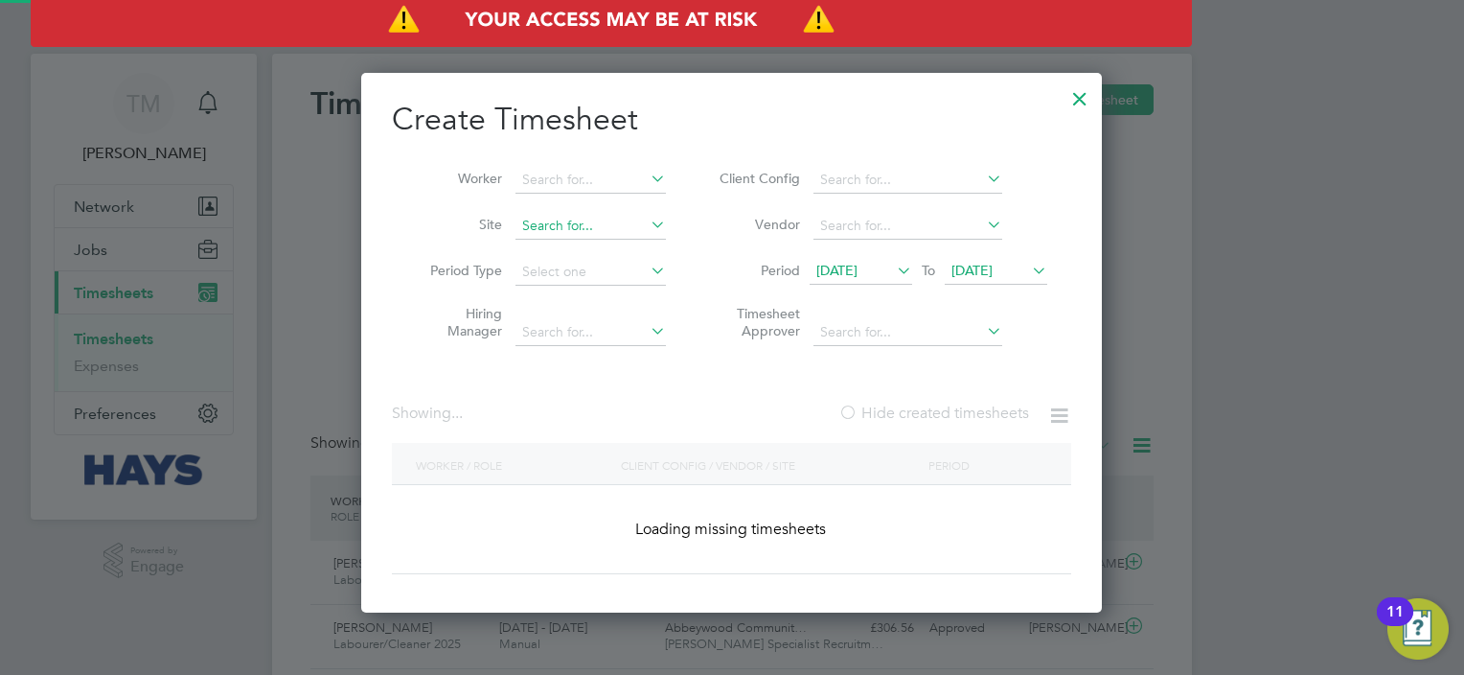
click at [569, 224] on input at bounding box center [591, 226] width 150 height 27
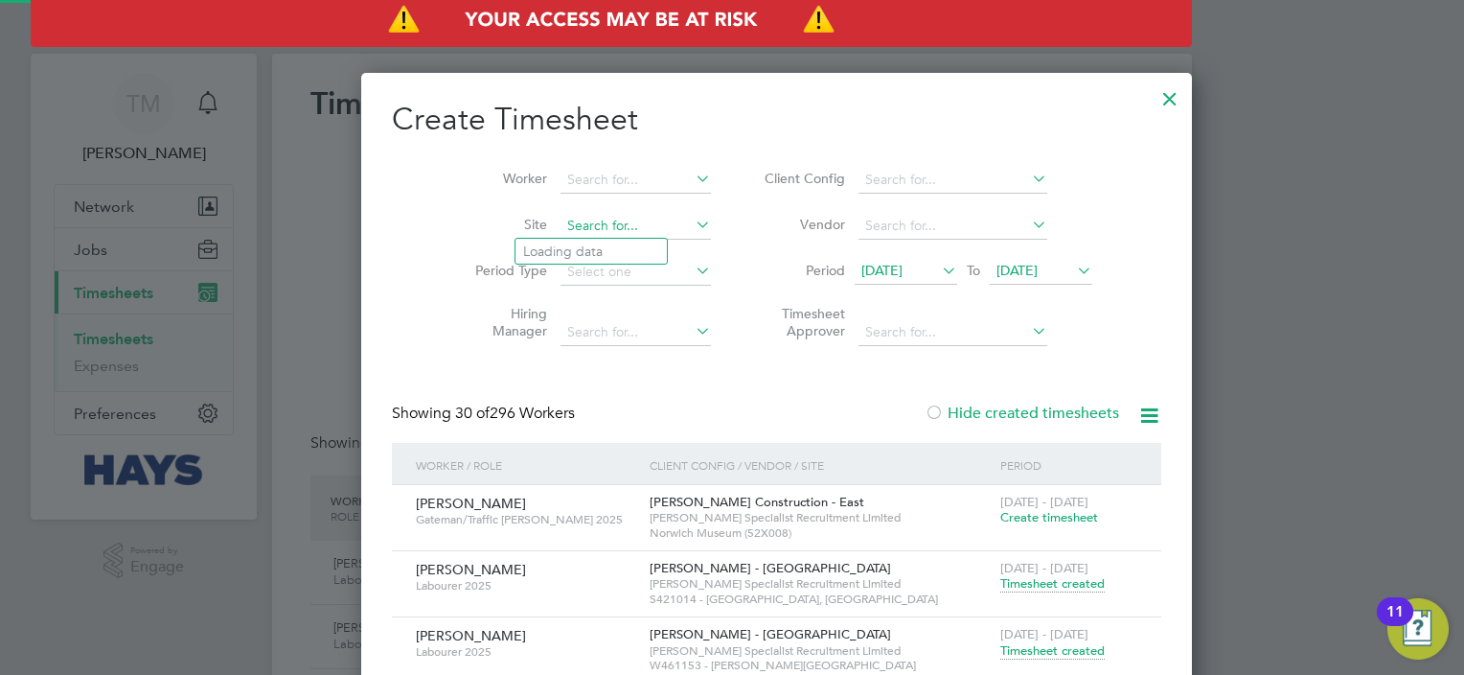
scroll to position [2725, 742]
click at [721, 360] on li "[PERSON_NAME][GEOGRAPHIC_DATA] (26CC01)" at bounding box center [678, 356] width 324 height 26
type input "[GEOGRAPHIC_DATA] (26CC01)"
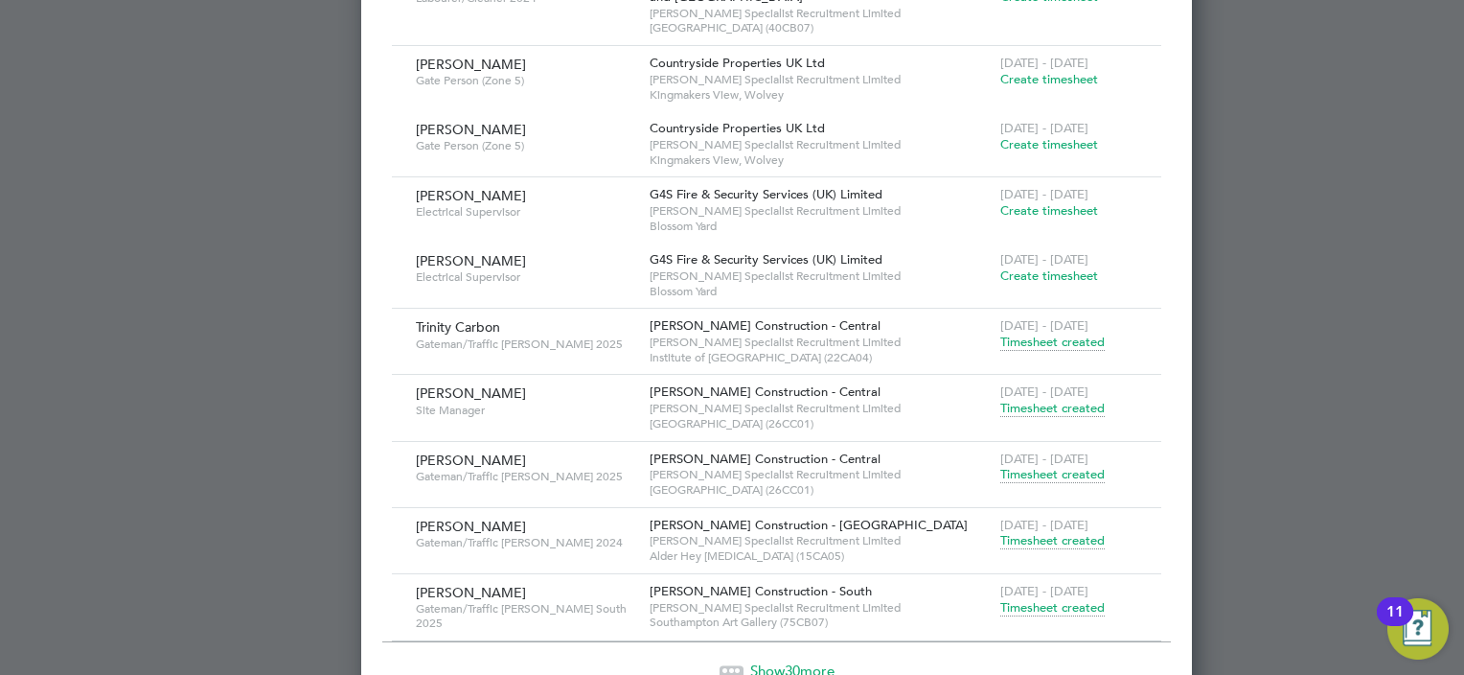
scroll to position [2121, 0]
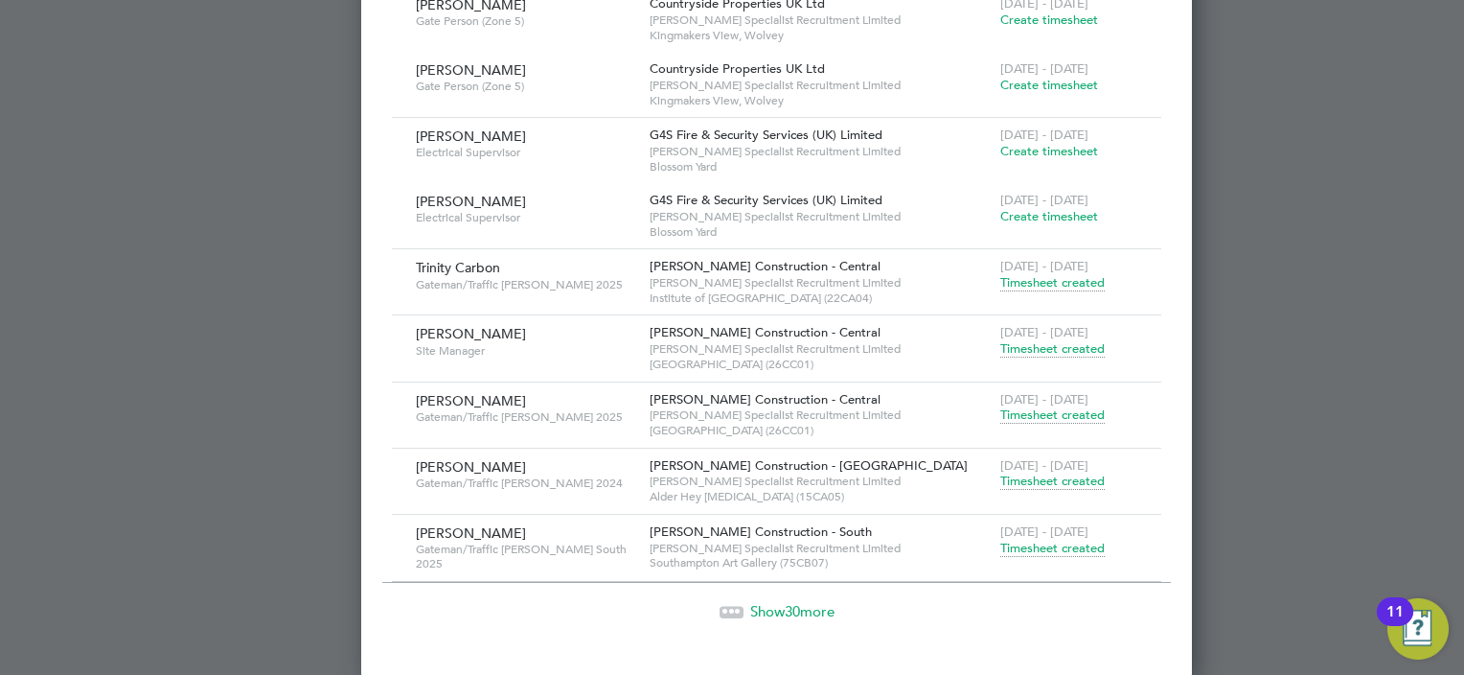
click at [757, 614] on span "Show 30 more" at bounding box center [792, 611] width 84 height 18
click at [782, 605] on span "-24" at bounding box center [792, 611] width 20 height 18
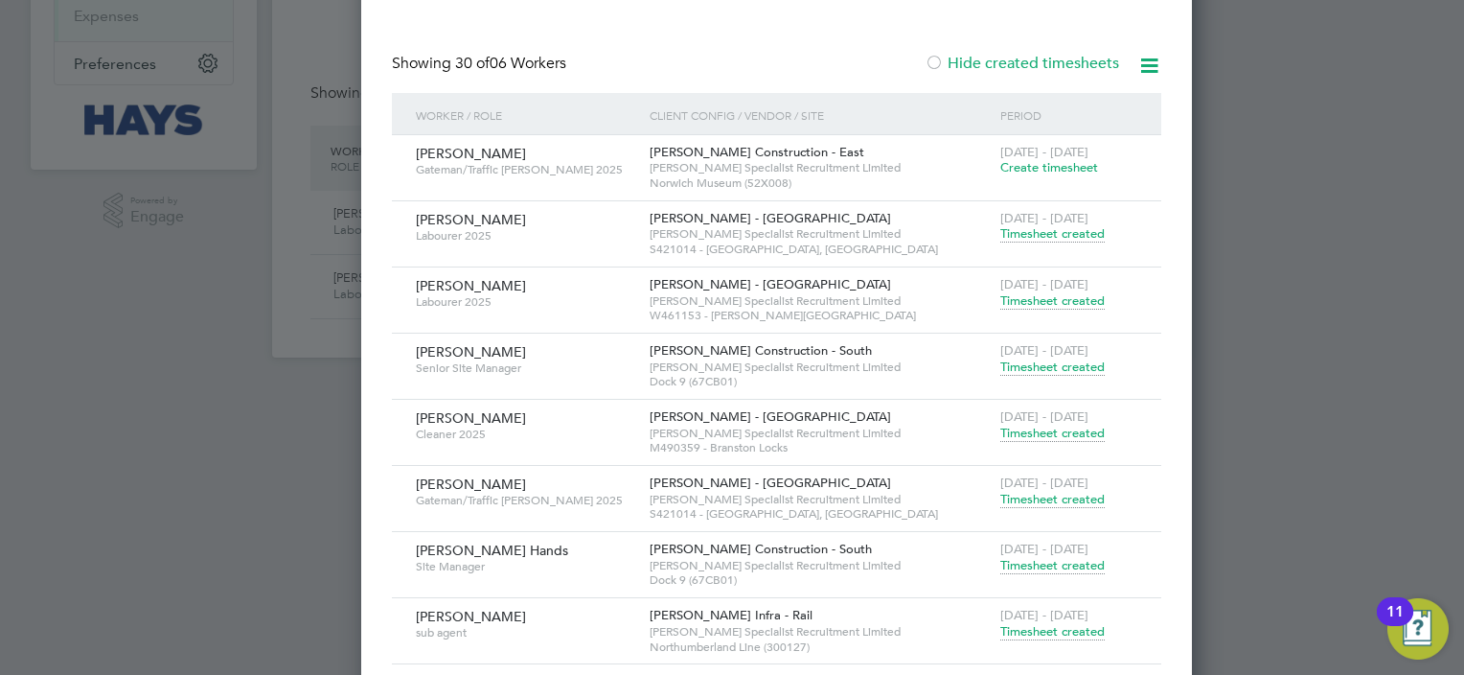
scroll to position [348, 0]
click at [1179, 459] on div at bounding box center [732, 337] width 1464 height 675
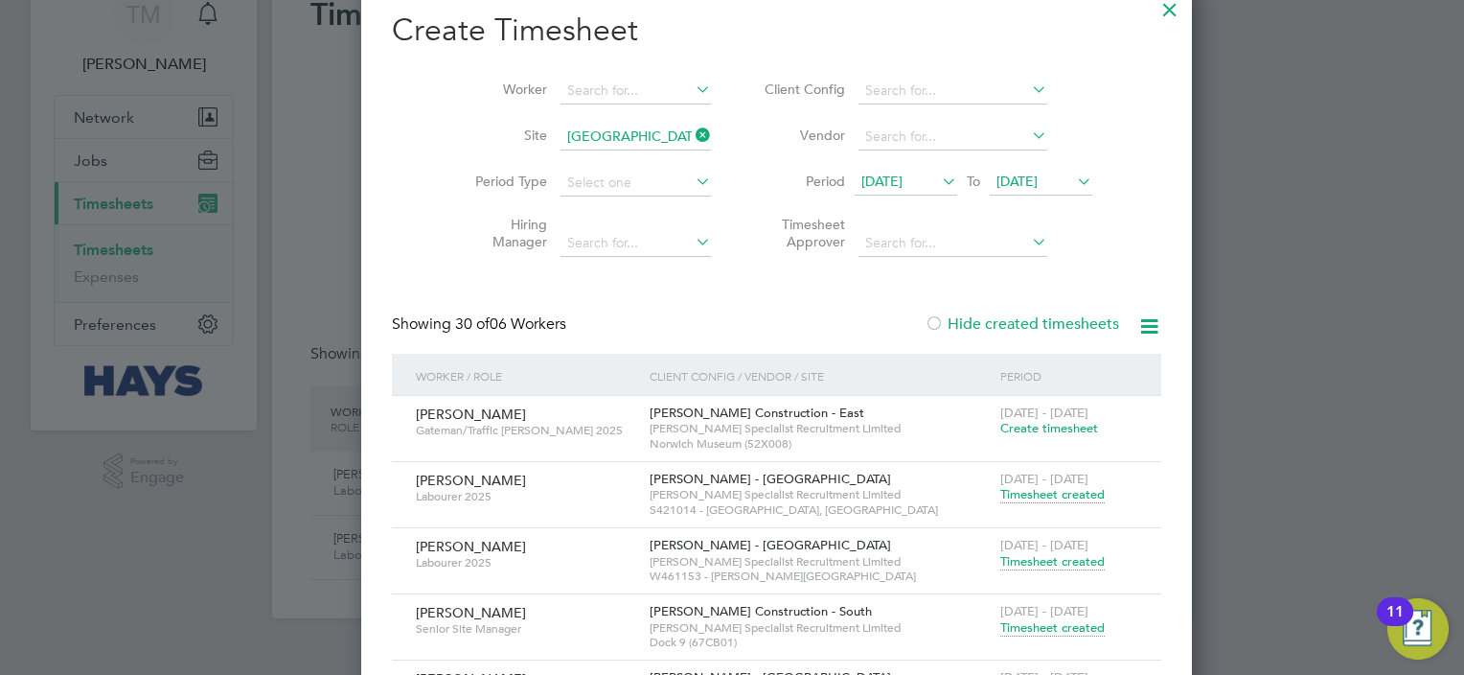
scroll to position [0, 0]
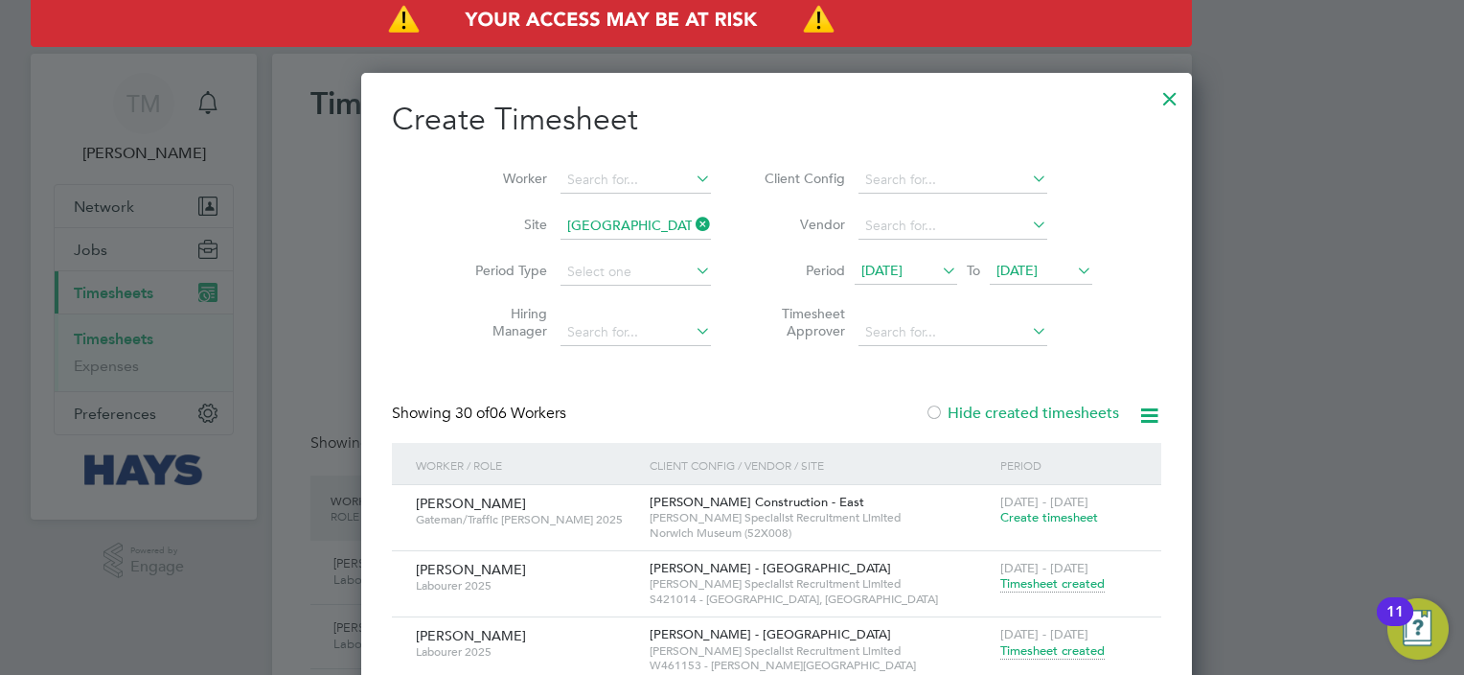
click at [1153, 94] on div at bounding box center [1170, 94] width 34 height 34
